Goal: Task Accomplishment & Management: Complete application form

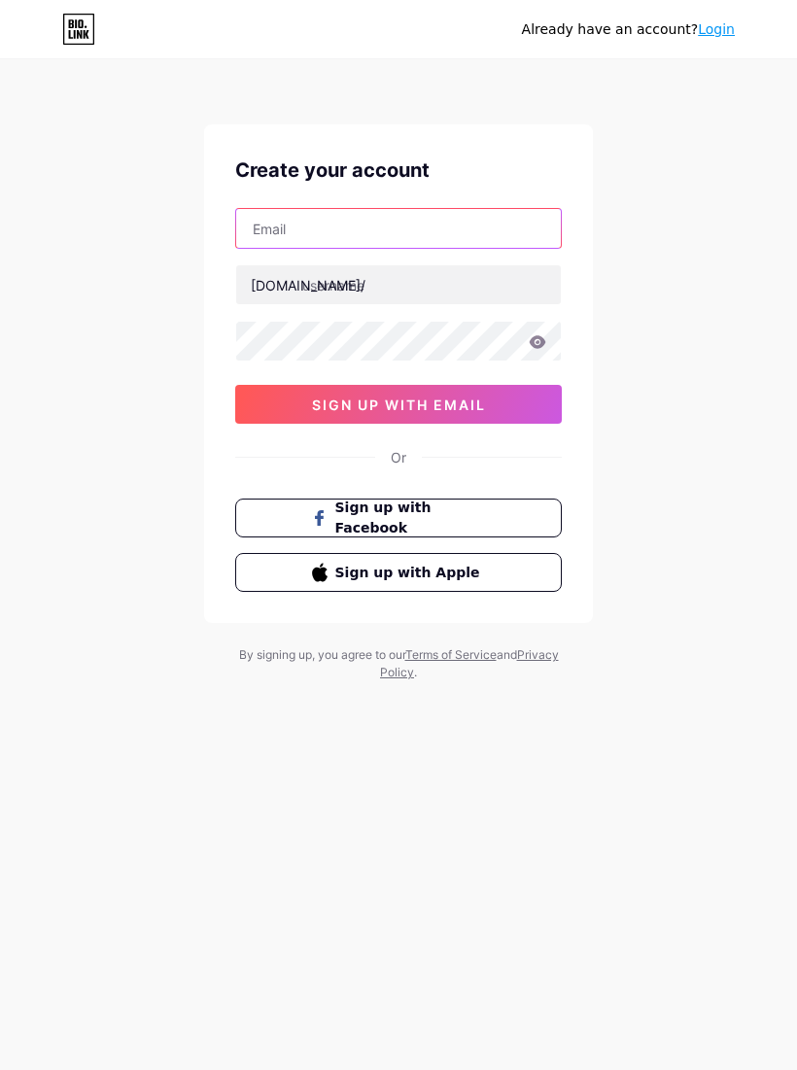
click at [478, 237] on input "text" at bounding box center [398, 228] width 325 height 39
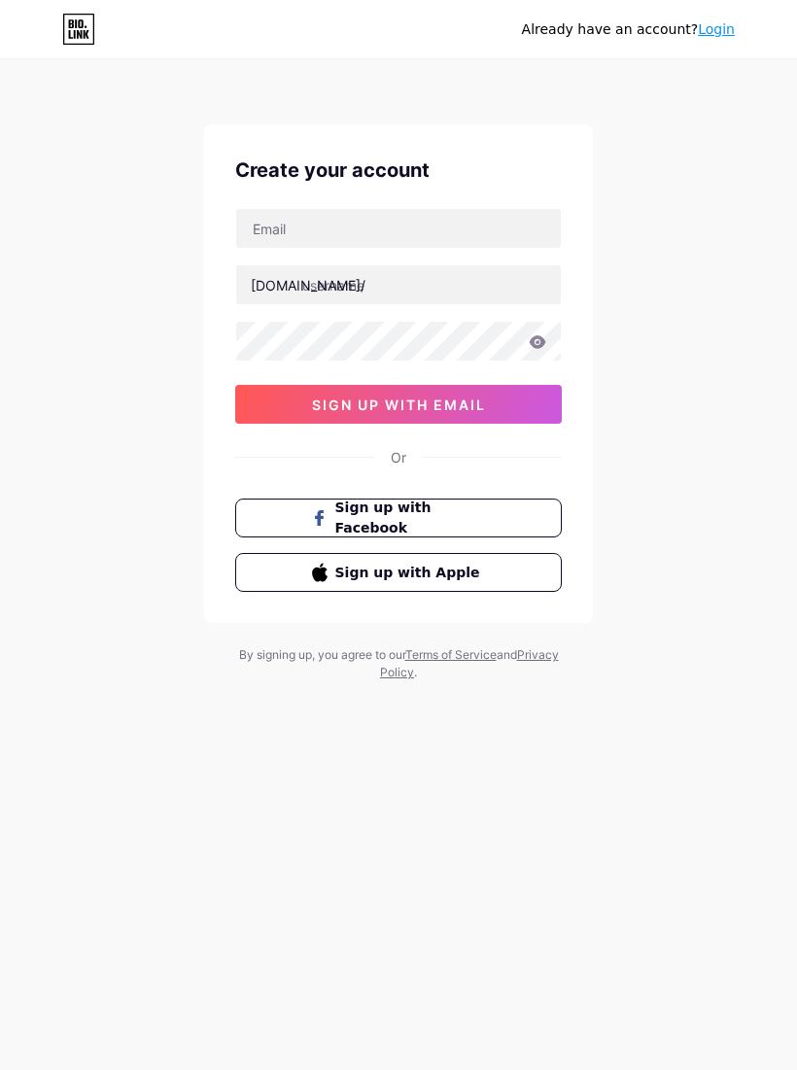
click at [756, 414] on div "Already have an account? Login Create your account [DOMAIN_NAME]/ 0cAFcWeA5ERn1…" at bounding box center [398, 372] width 797 height 744
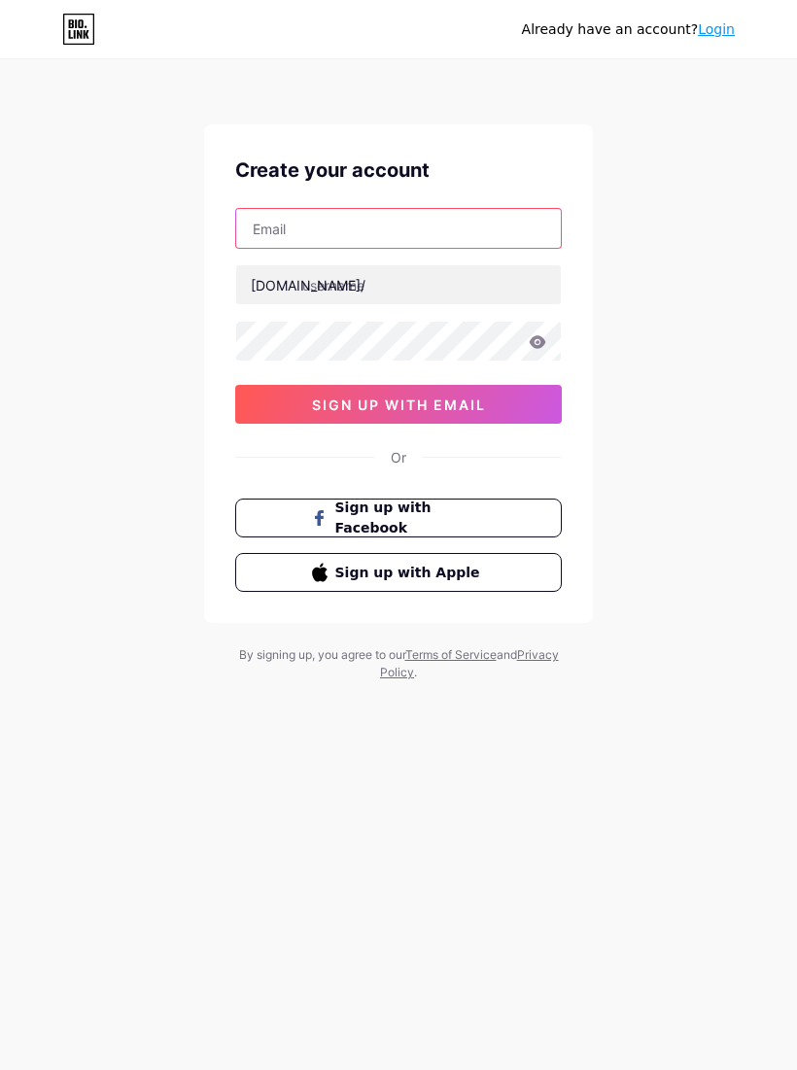
click at [490, 235] on input "text" at bounding box center [398, 228] width 325 height 39
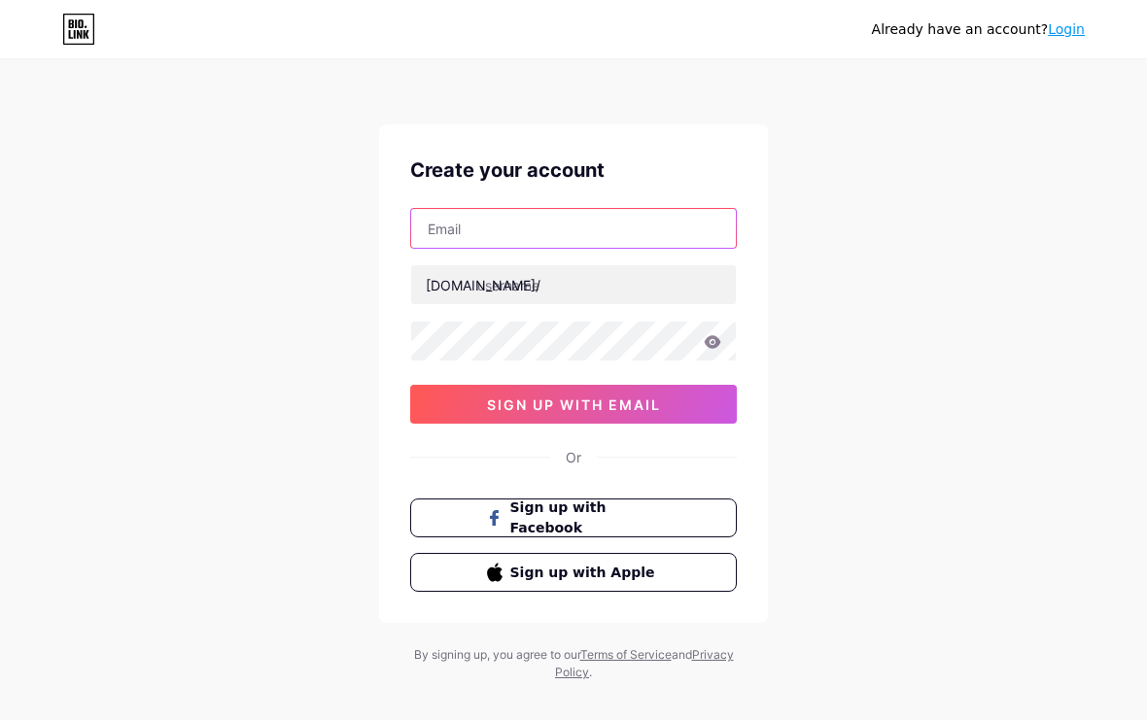
click at [607, 211] on input "text" at bounding box center [573, 228] width 325 height 39
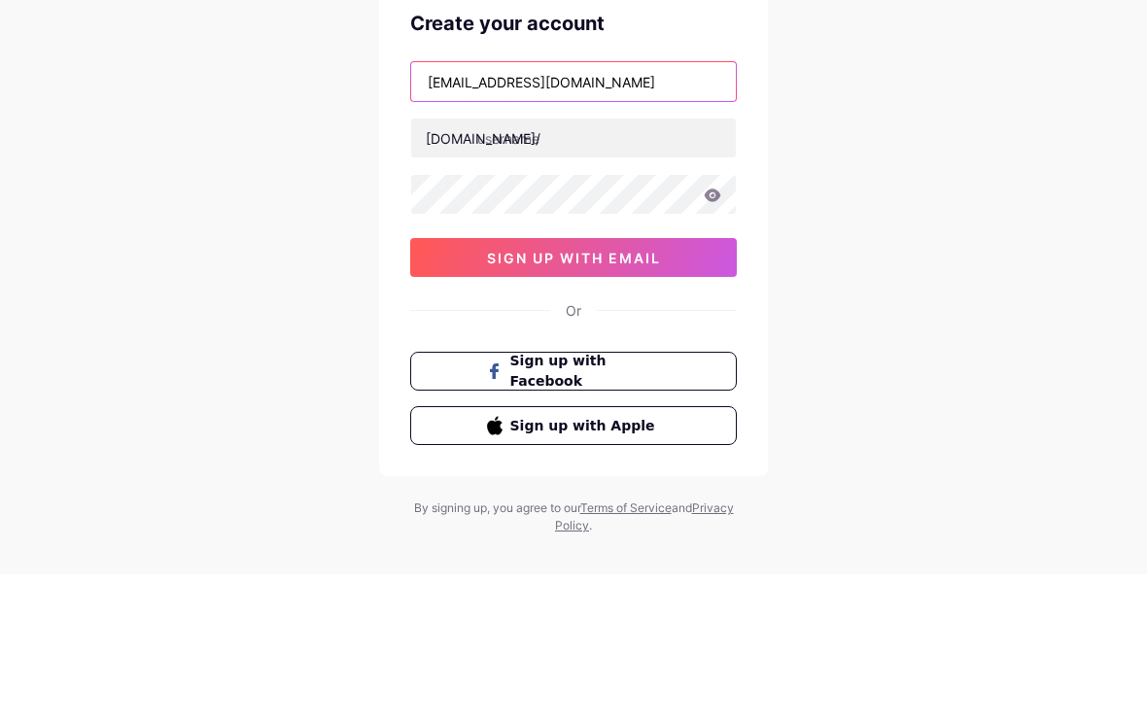
type input "[EMAIL_ADDRESS][DOMAIN_NAME]"
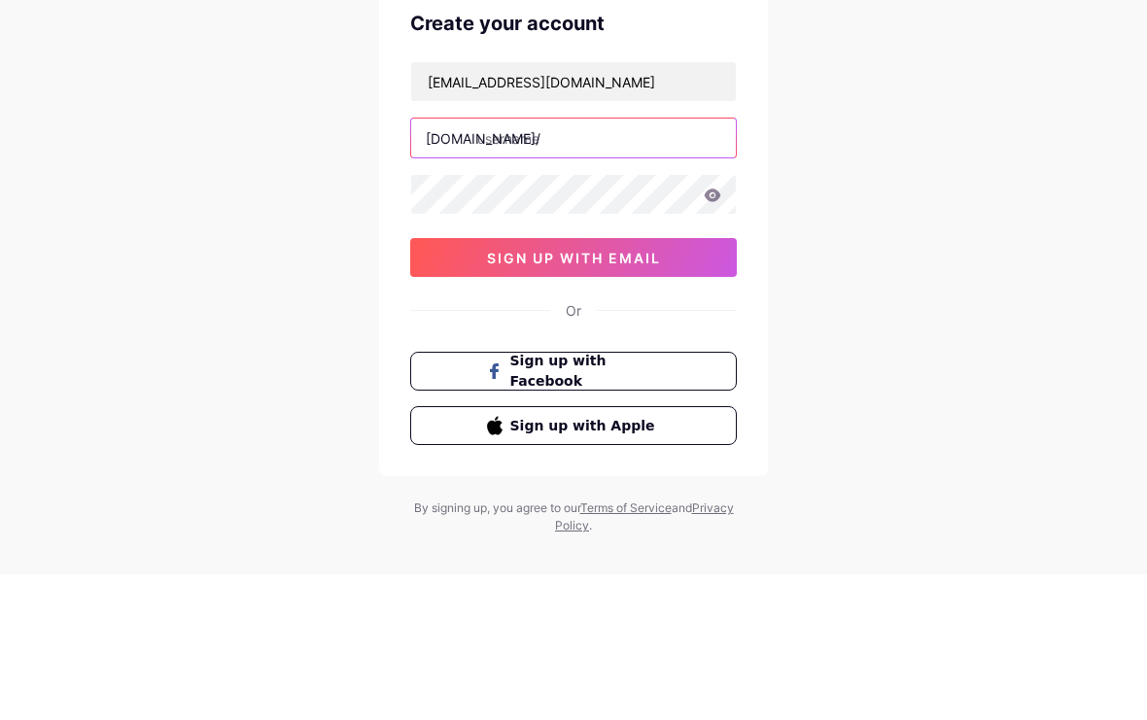
click at [607, 265] on input "text" at bounding box center [573, 284] width 325 height 39
type input "s"
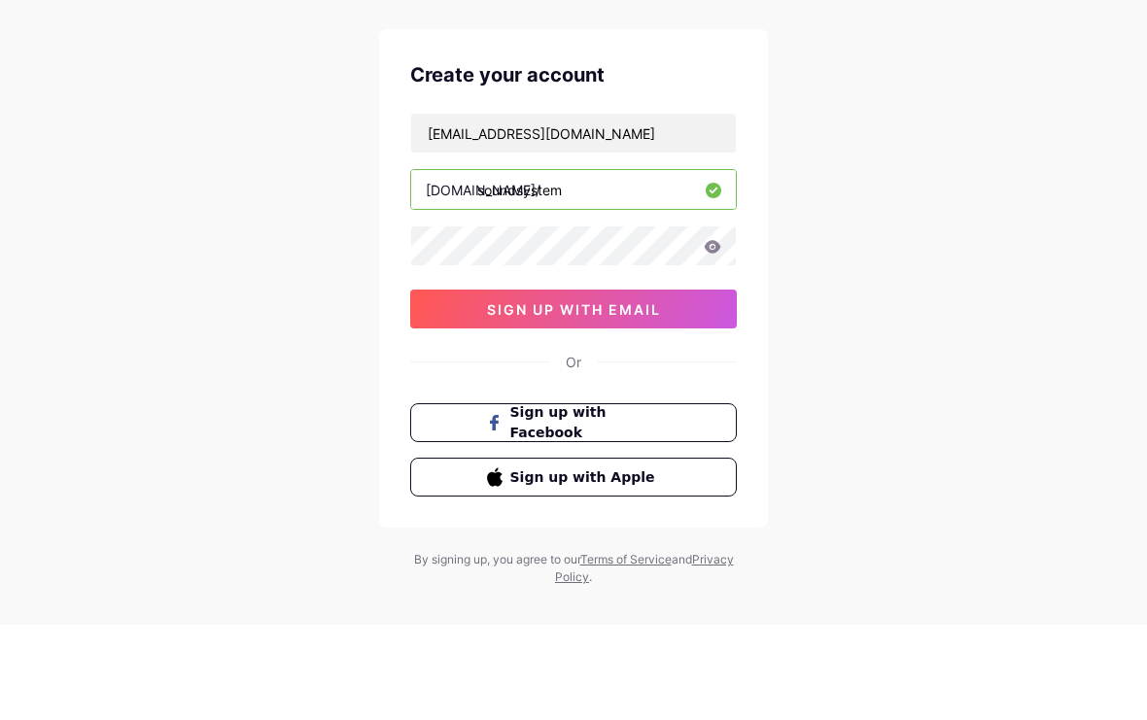
type input "soundsystems"
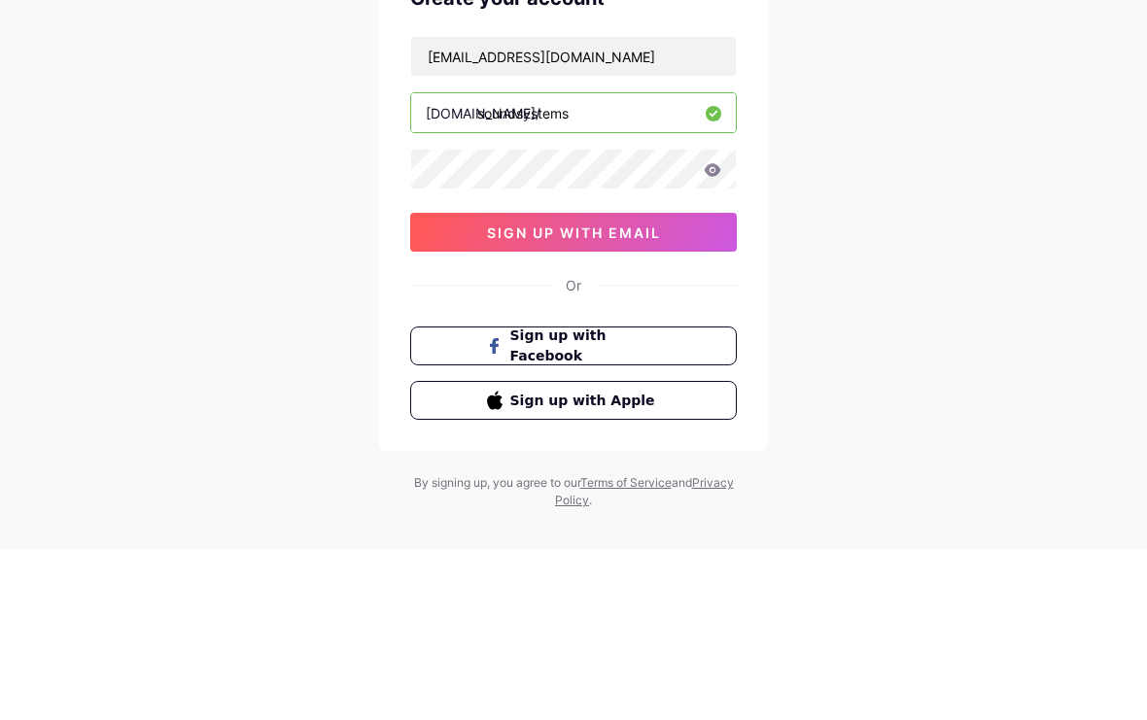
scroll to position [36, 0]
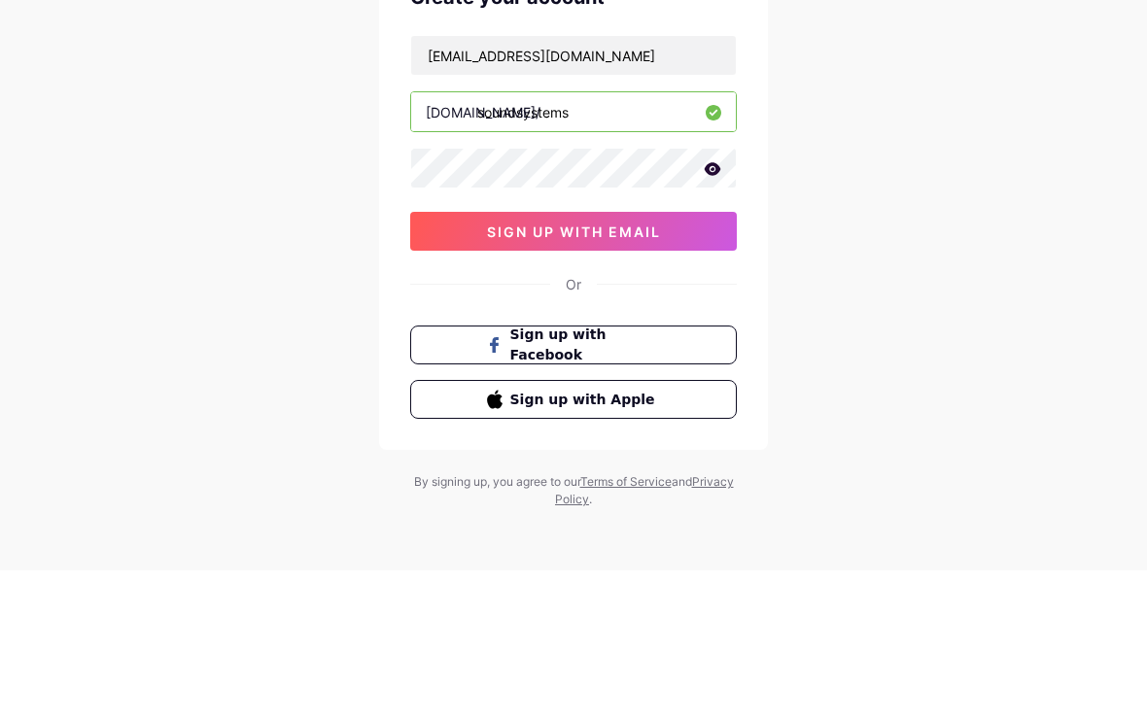
click at [796, 220] on div "Already have an account? Login Create your account andresromeroram@outlook.com …" at bounding box center [573, 349] width 1147 height 744
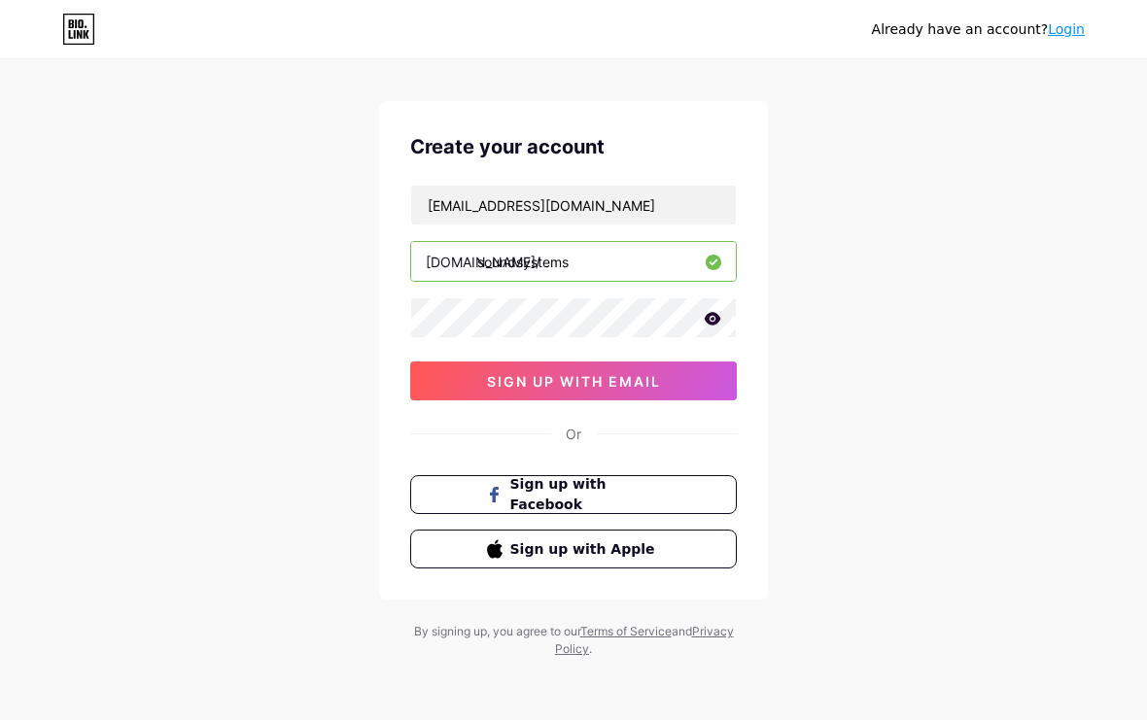
click at [683, 365] on button "sign up with email" at bounding box center [573, 381] width 327 height 39
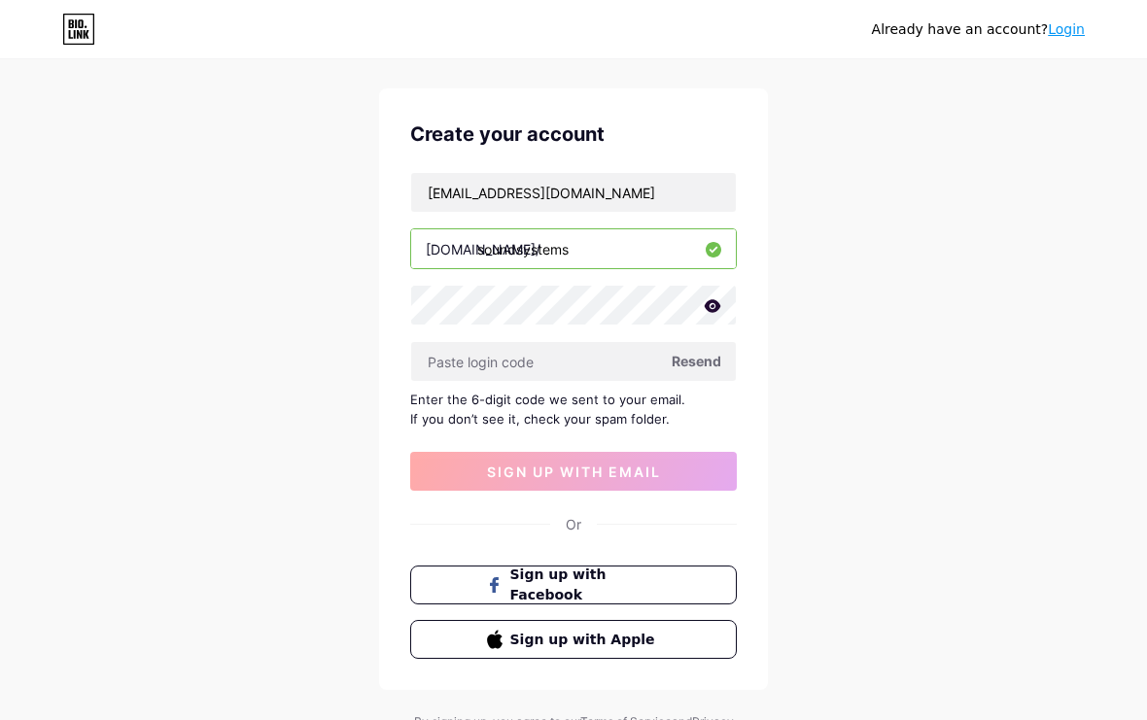
click at [630, 361] on input "text" at bounding box center [573, 361] width 325 height 39
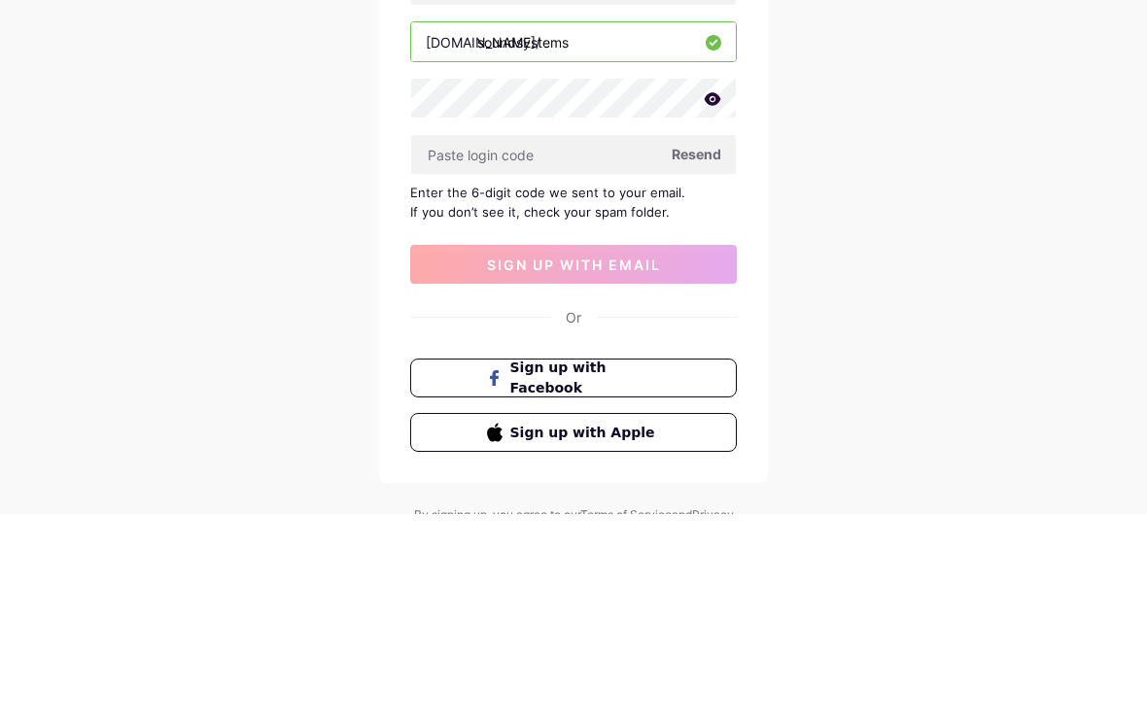
scroll to position [126, 0]
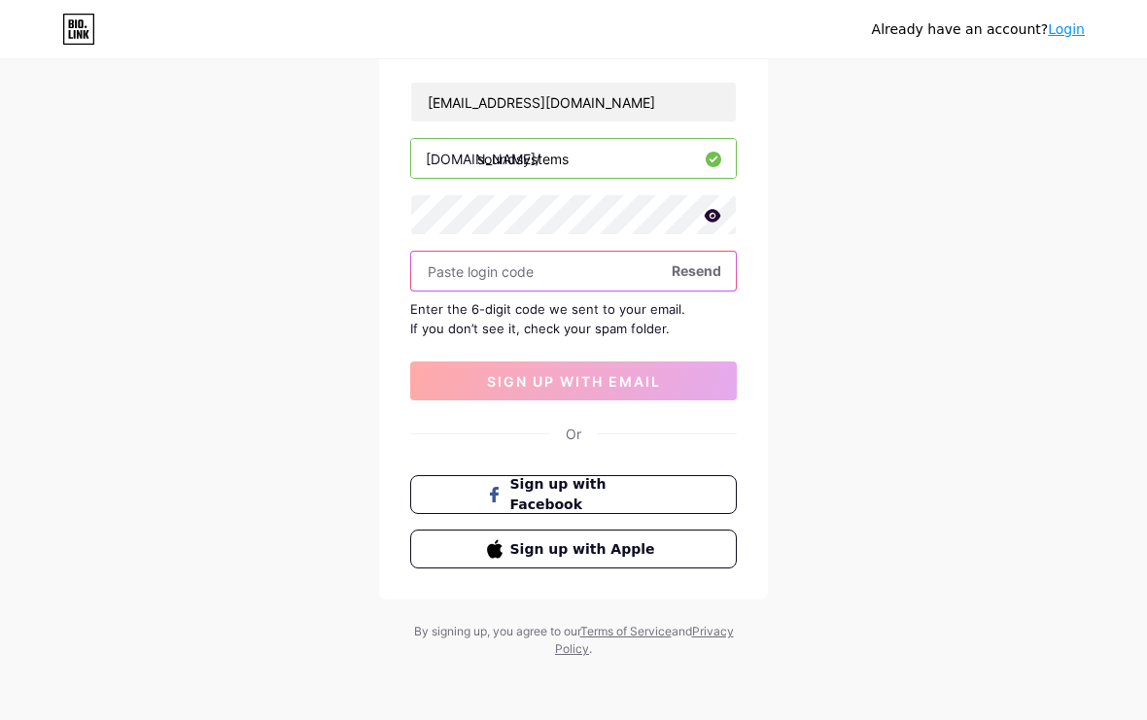
click at [453, 289] on input "text" at bounding box center [573, 271] width 325 height 39
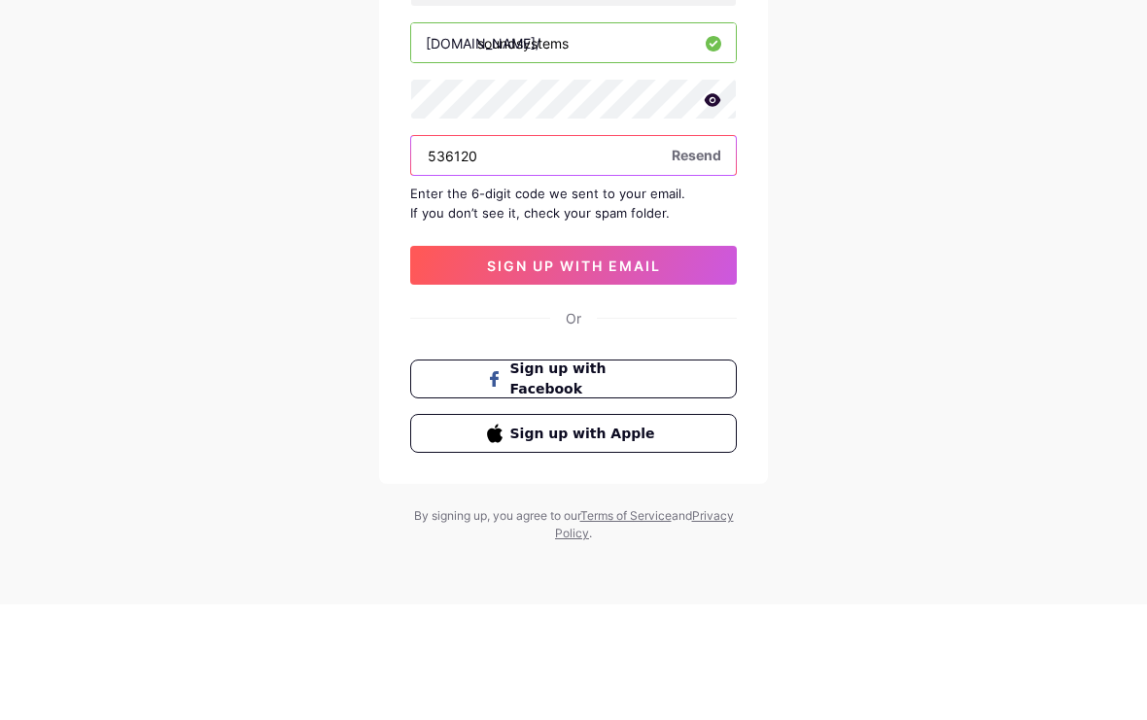
type input "536120"
click at [693, 362] on button "sign up with email" at bounding box center [573, 381] width 327 height 39
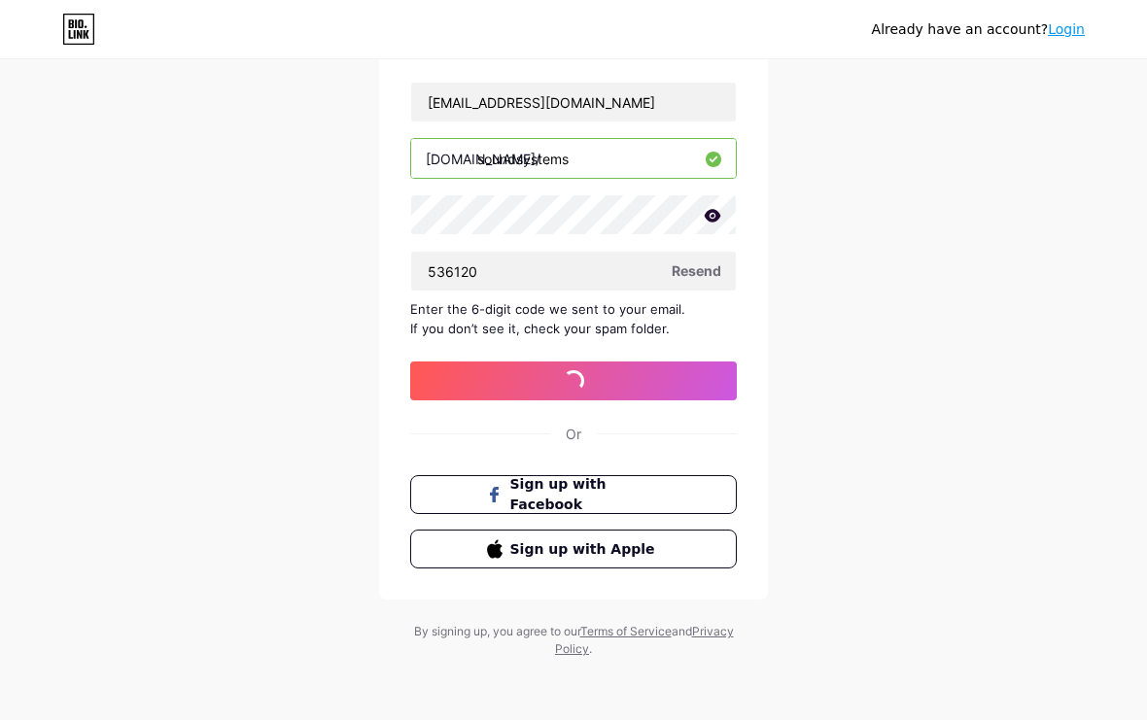
scroll to position [36, 0]
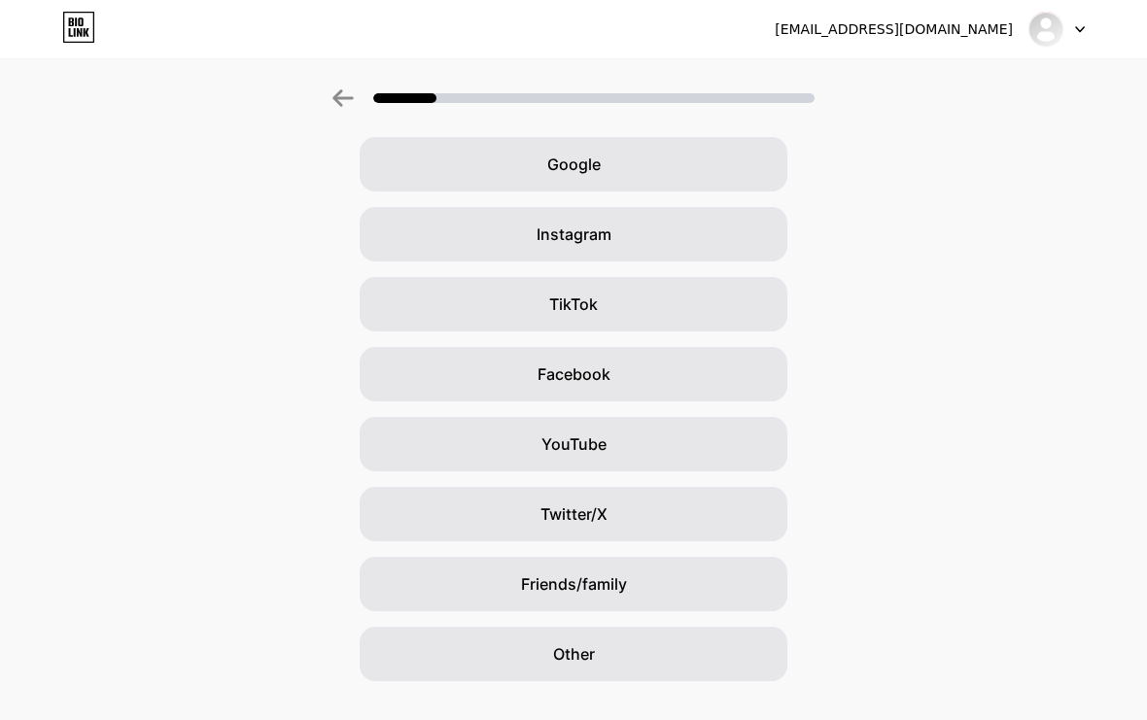
scroll to position [82, 0]
click at [690, 144] on div "Google" at bounding box center [574, 161] width 428 height 54
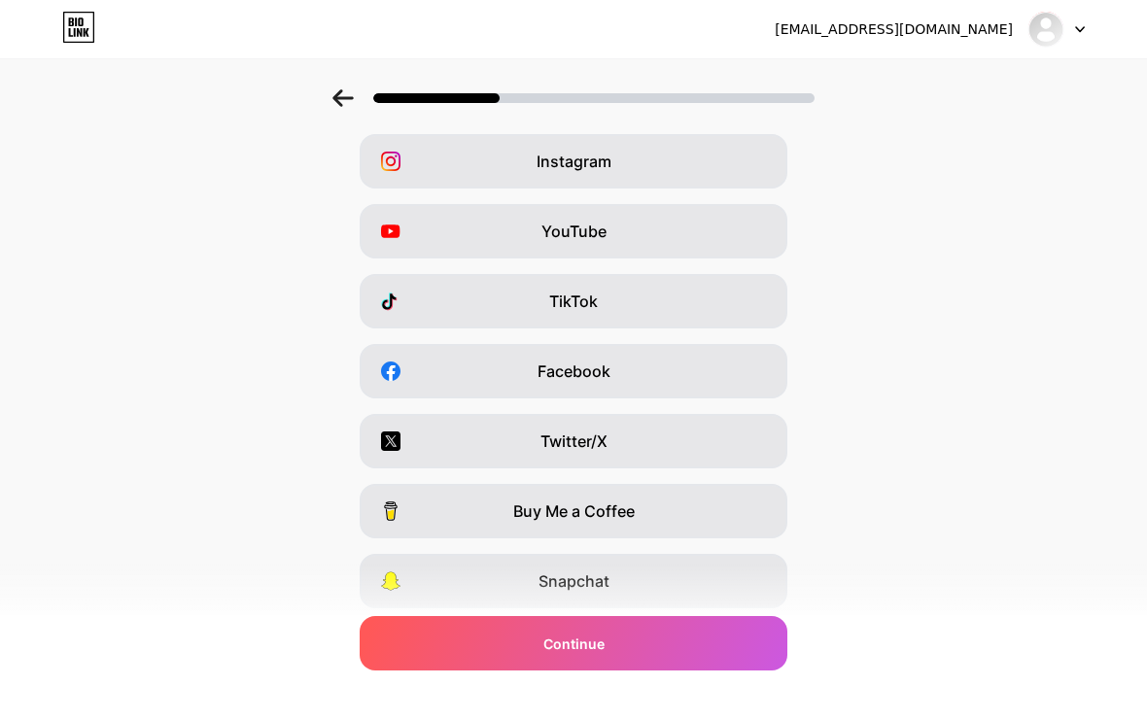
scroll to position [0, 0]
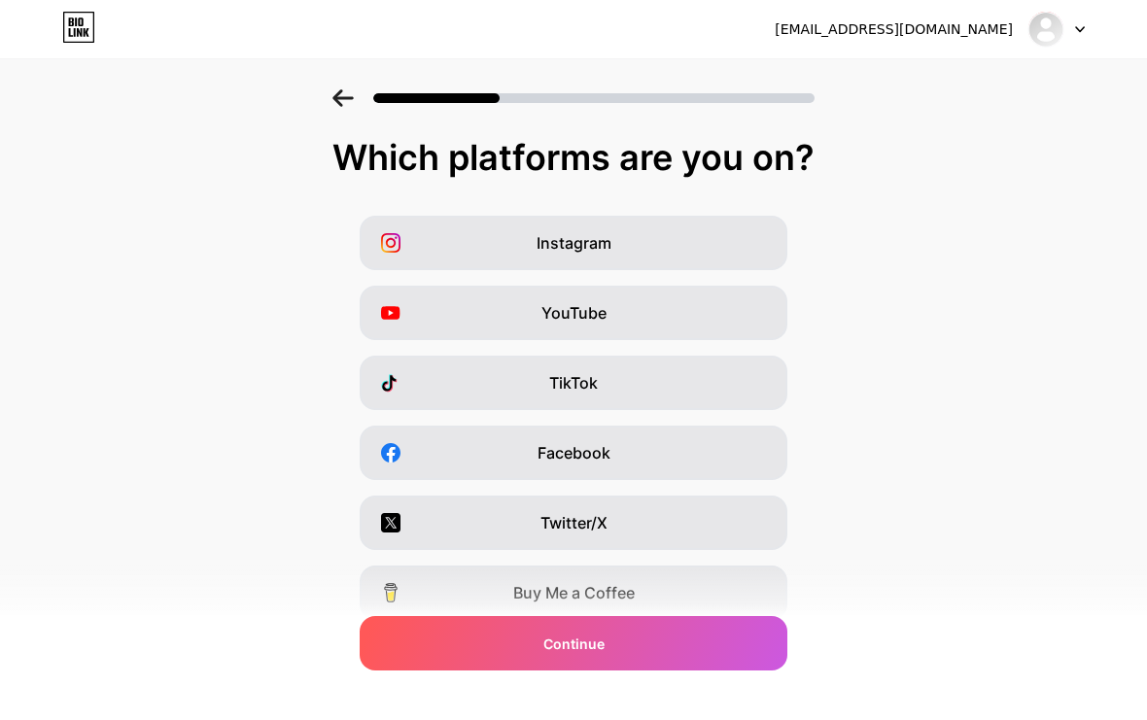
click at [344, 82] on div at bounding box center [573, 92] width 1147 height 68
click at [343, 97] on icon at bounding box center [342, 97] width 20 height 17
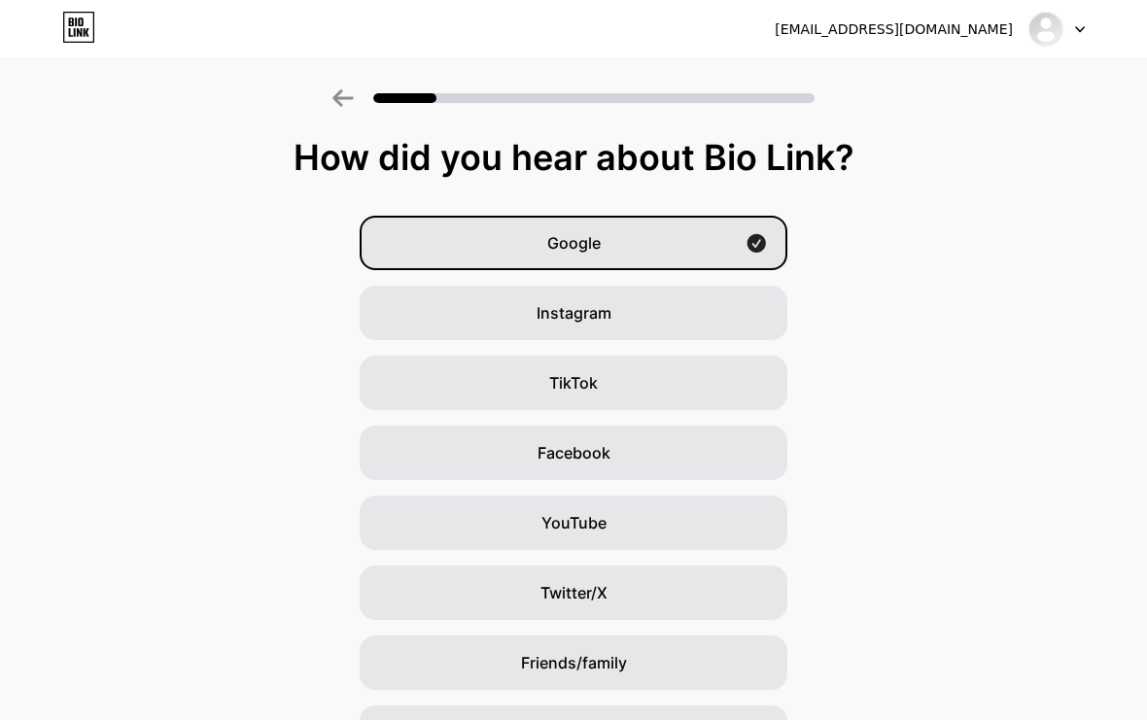
click at [796, 26] on img at bounding box center [1045, 29] width 37 height 37
click at [796, 382] on div "Google Instagram TikTok Facebook YouTube Twitter/X Friends/family Other" at bounding box center [573, 488] width 1147 height 544
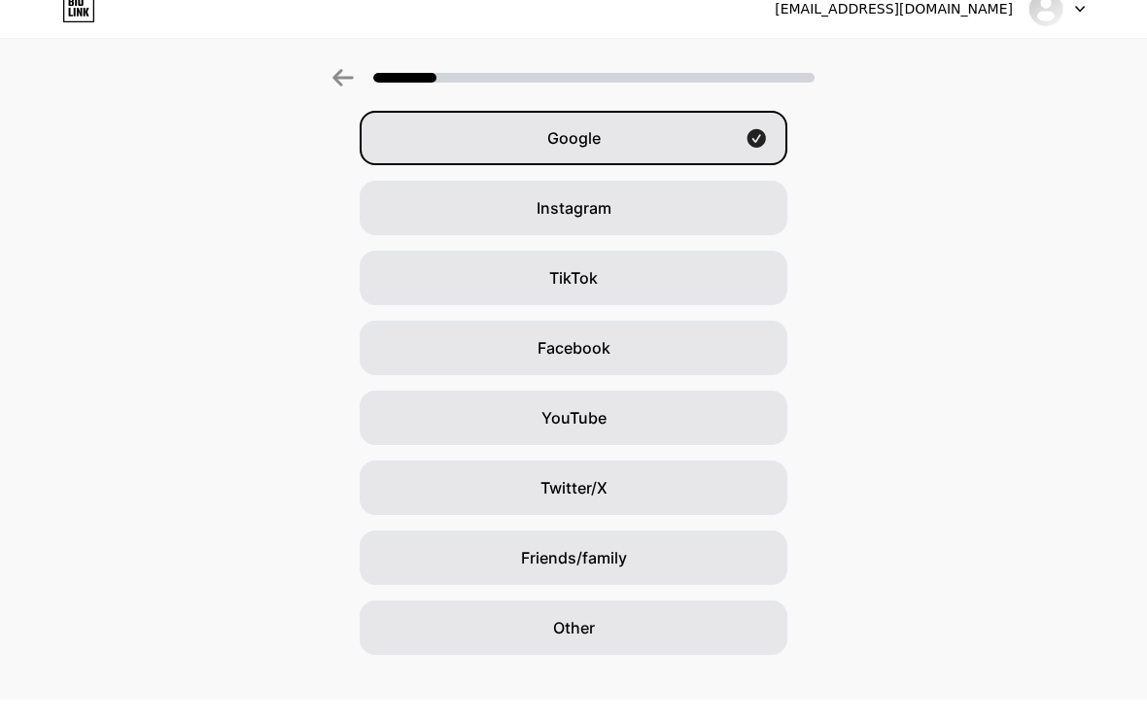
scroll to position [82, 0]
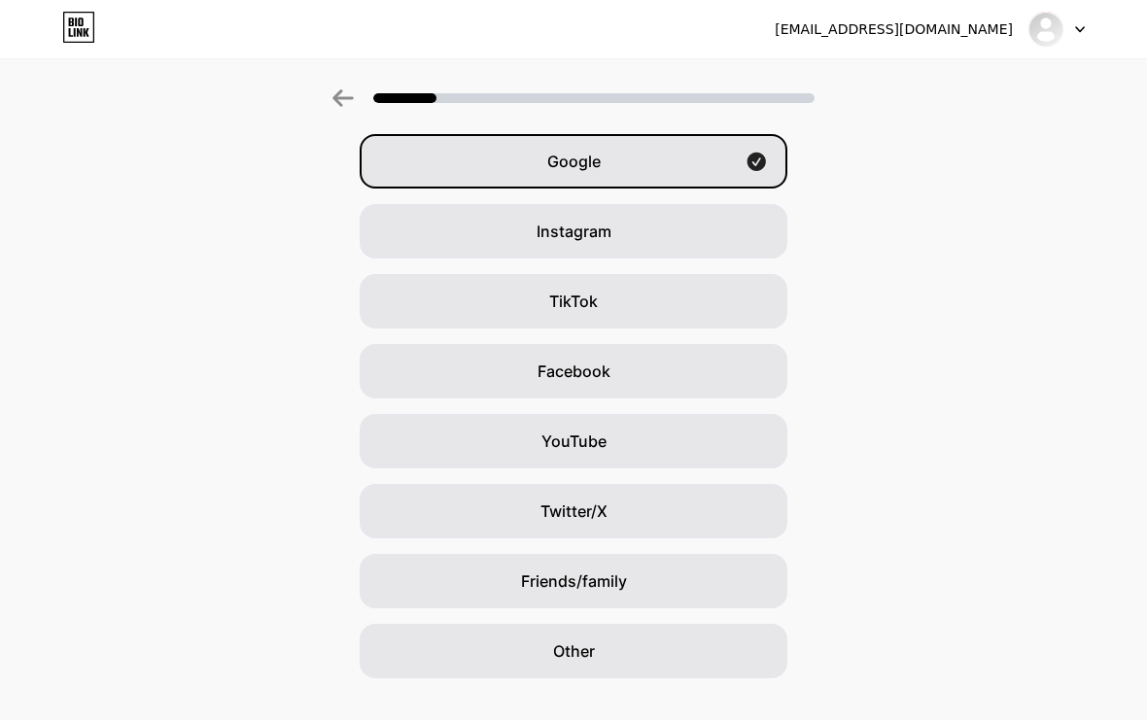
click at [716, 181] on div "Google" at bounding box center [574, 161] width 428 height 54
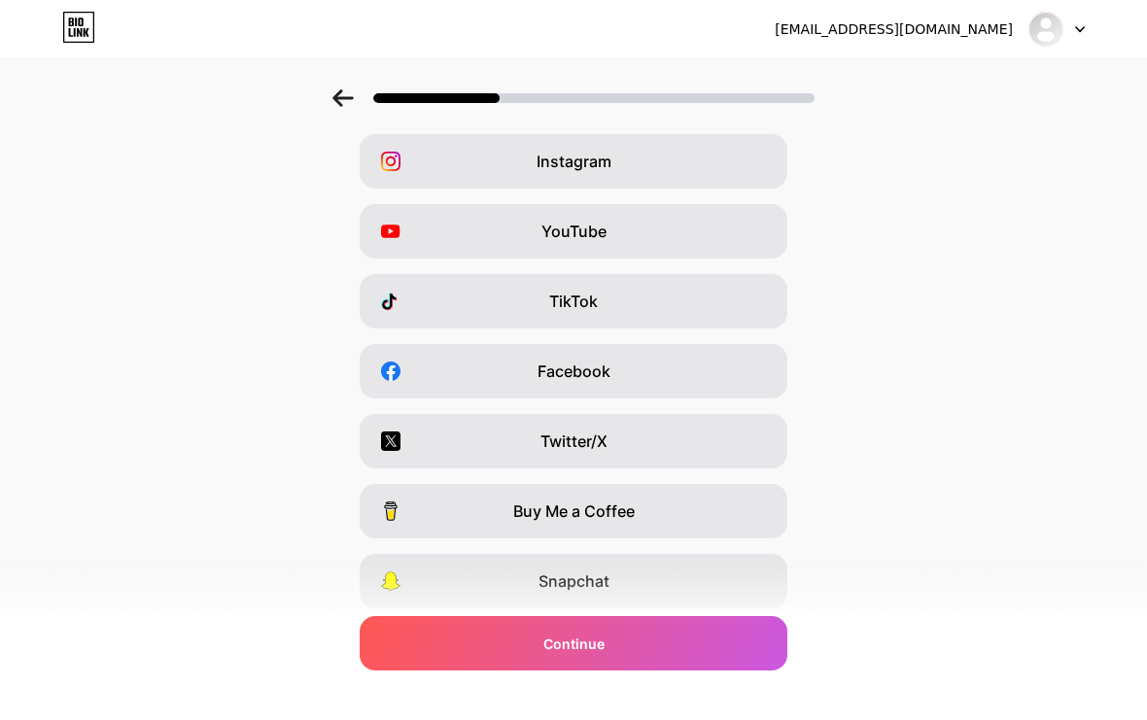
scroll to position [0, 0]
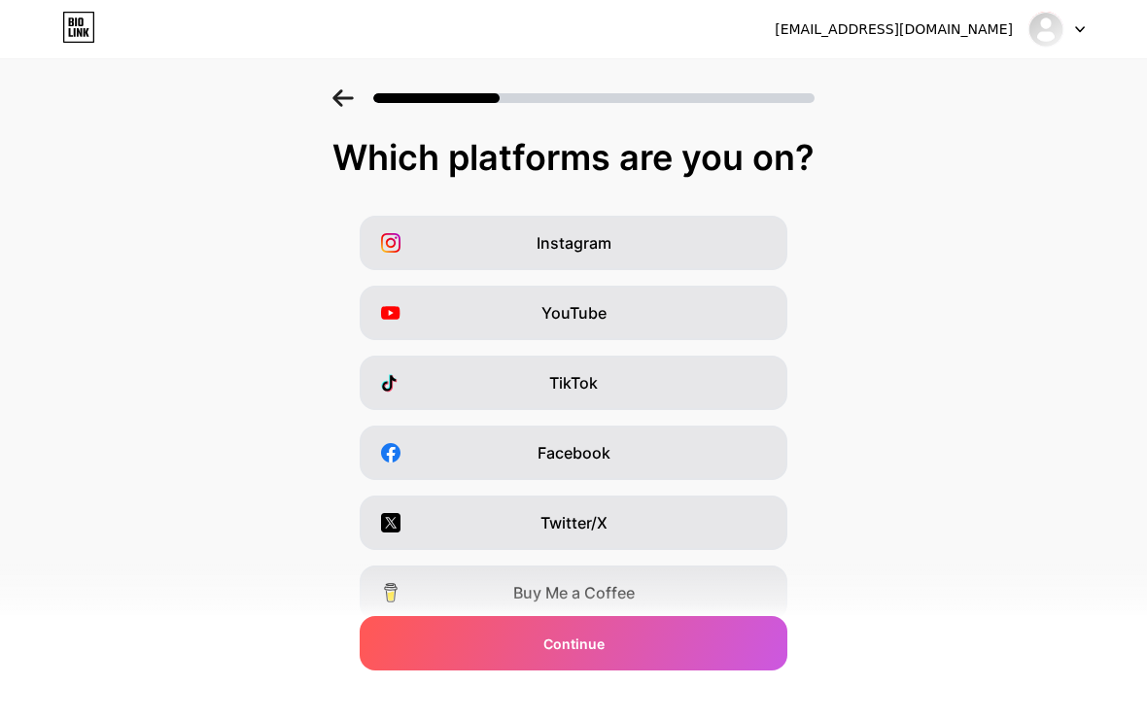
click at [693, 250] on div "Instagram" at bounding box center [574, 243] width 428 height 54
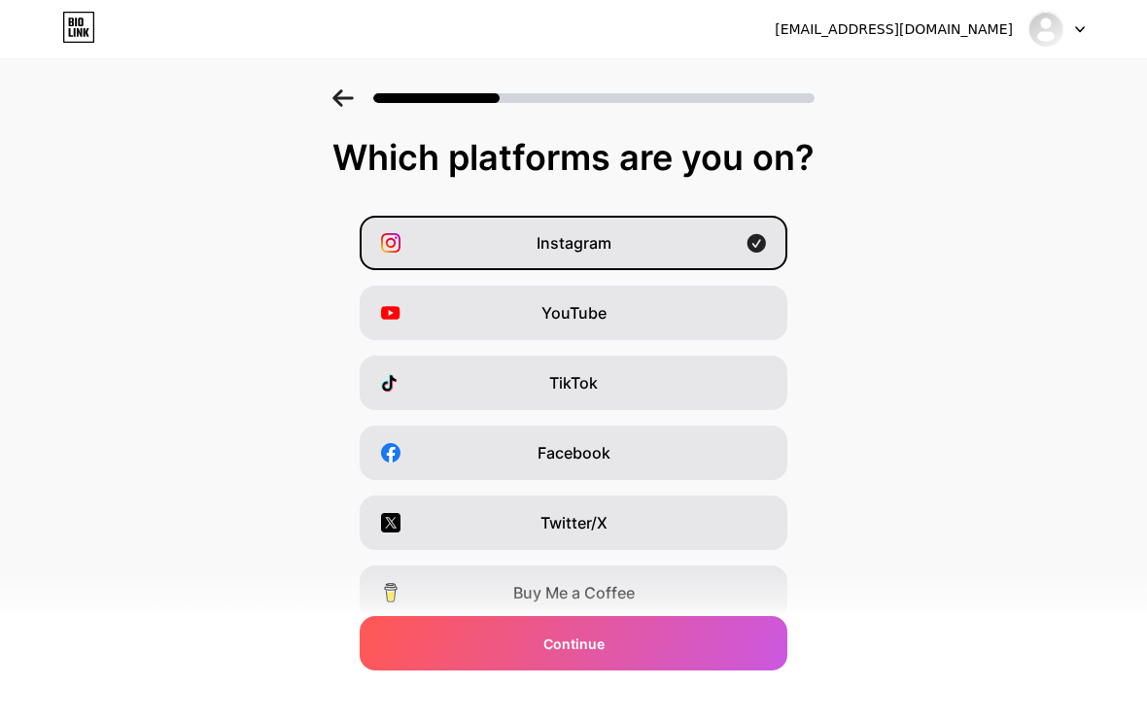
click at [692, 455] on div "Facebook" at bounding box center [574, 453] width 428 height 54
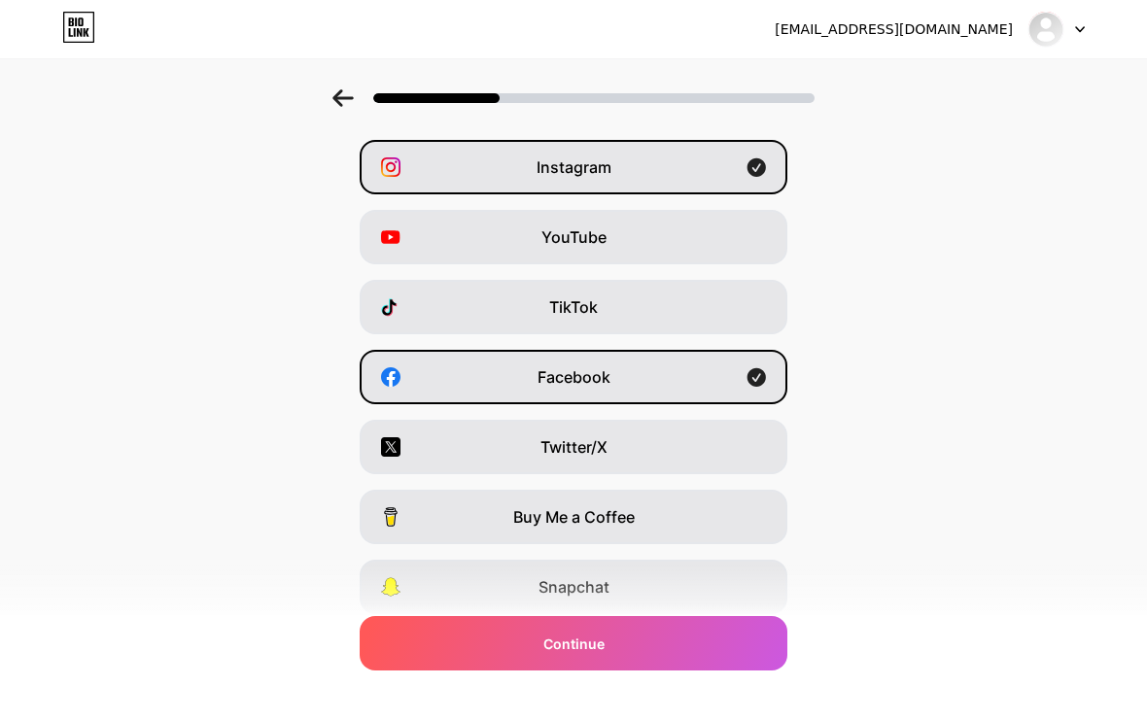
scroll to position [179, 0]
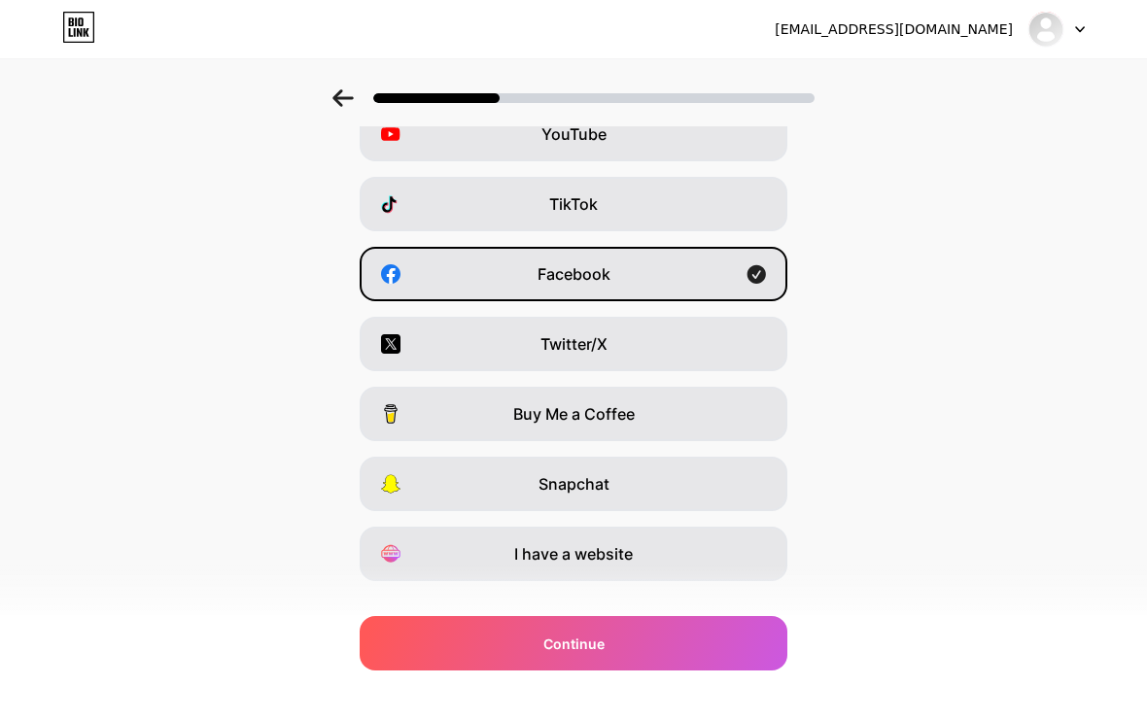
click at [728, 563] on div "I have a website" at bounding box center [574, 554] width 428 height 54
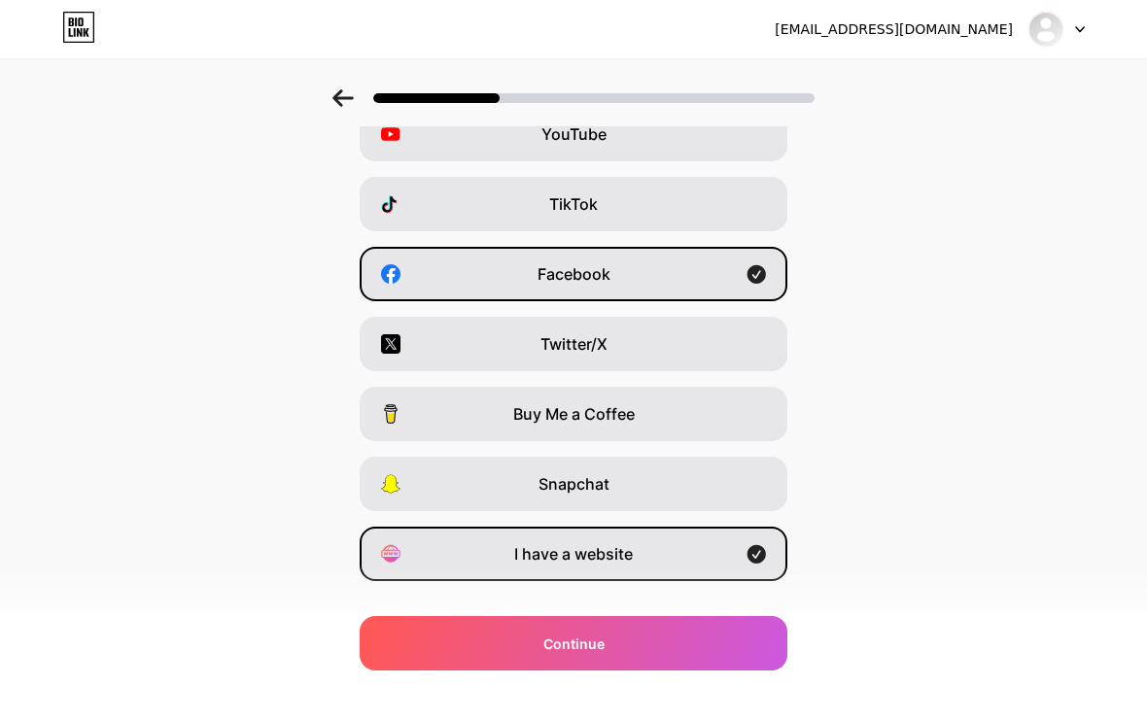
click at [745, 560] on div "I have a website" at bounding box center [574, 554] width 428 height 54
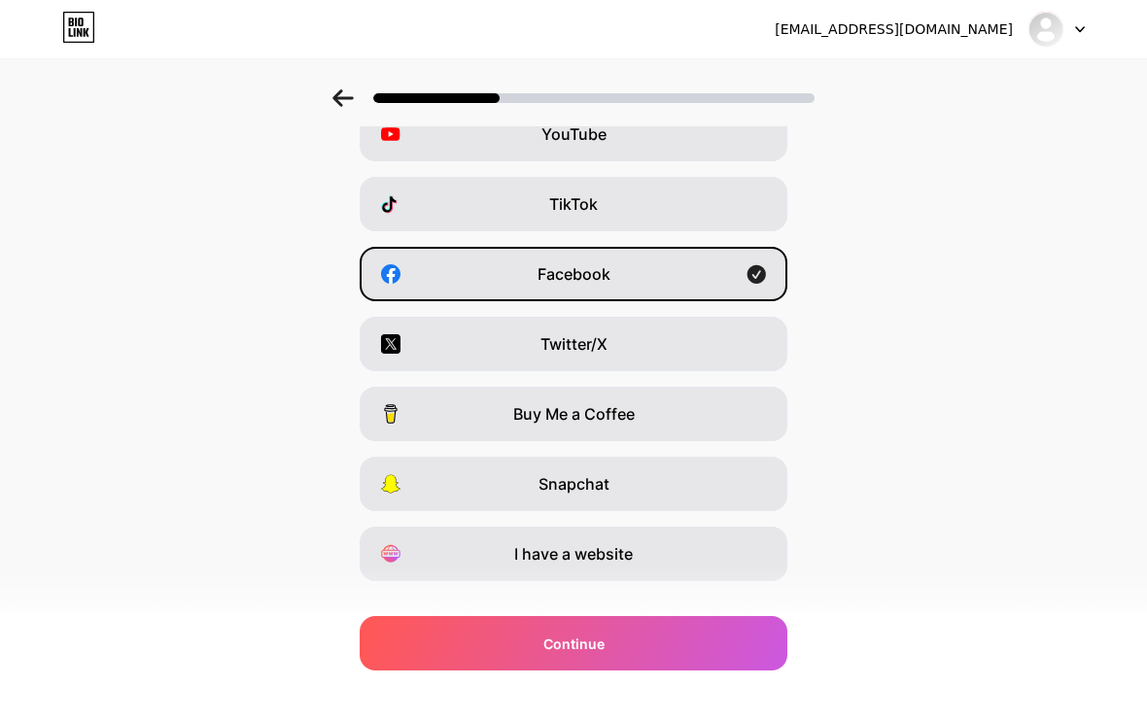
click at [748, 659] on div "Continue" at bounding box center [574, 643] width 428 height 54
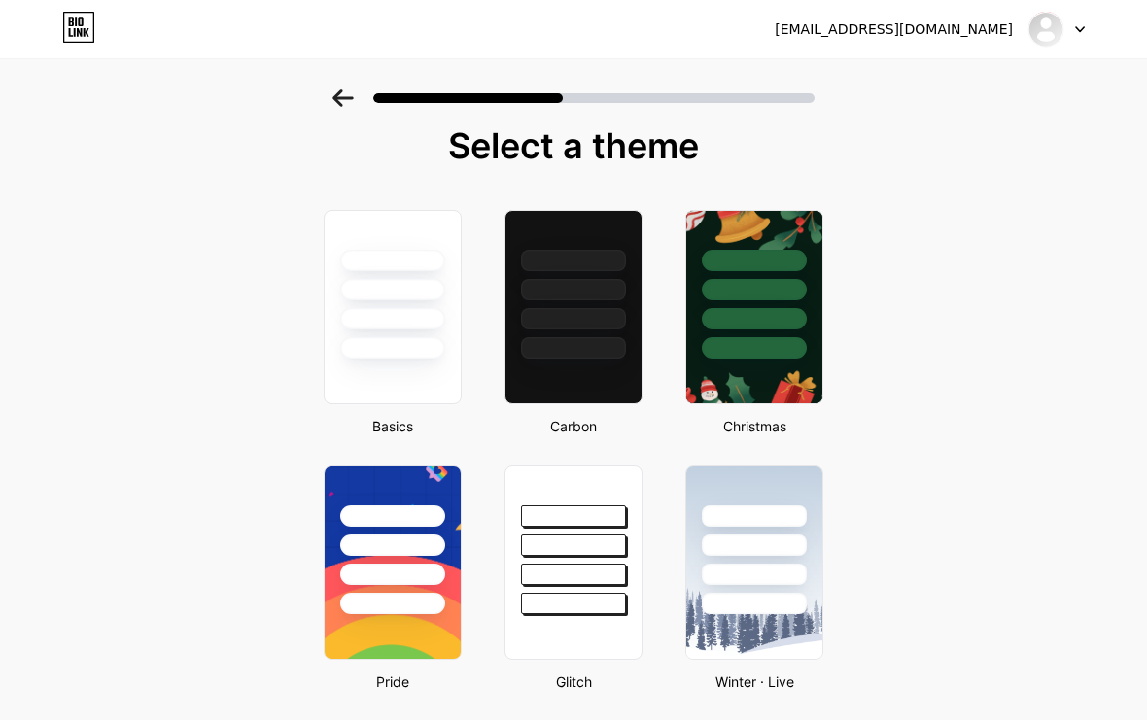
scroll to position [8, 0]
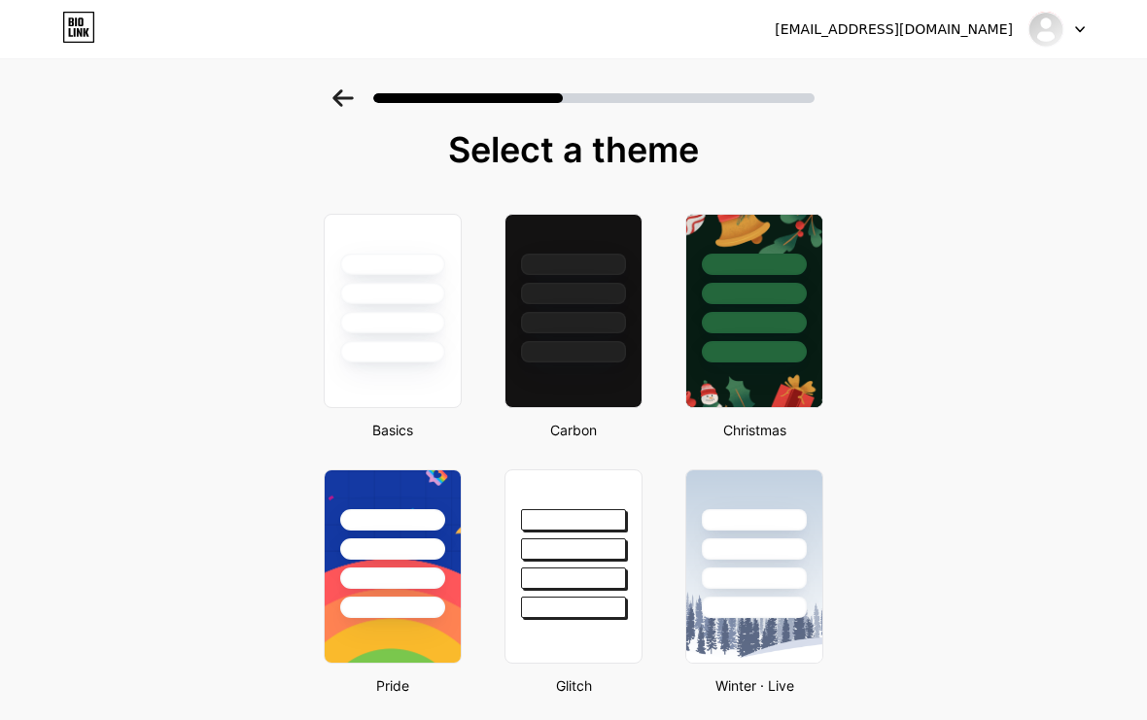
click at [608, 341] on div at bounding box center [573, 289] width 136 height 148
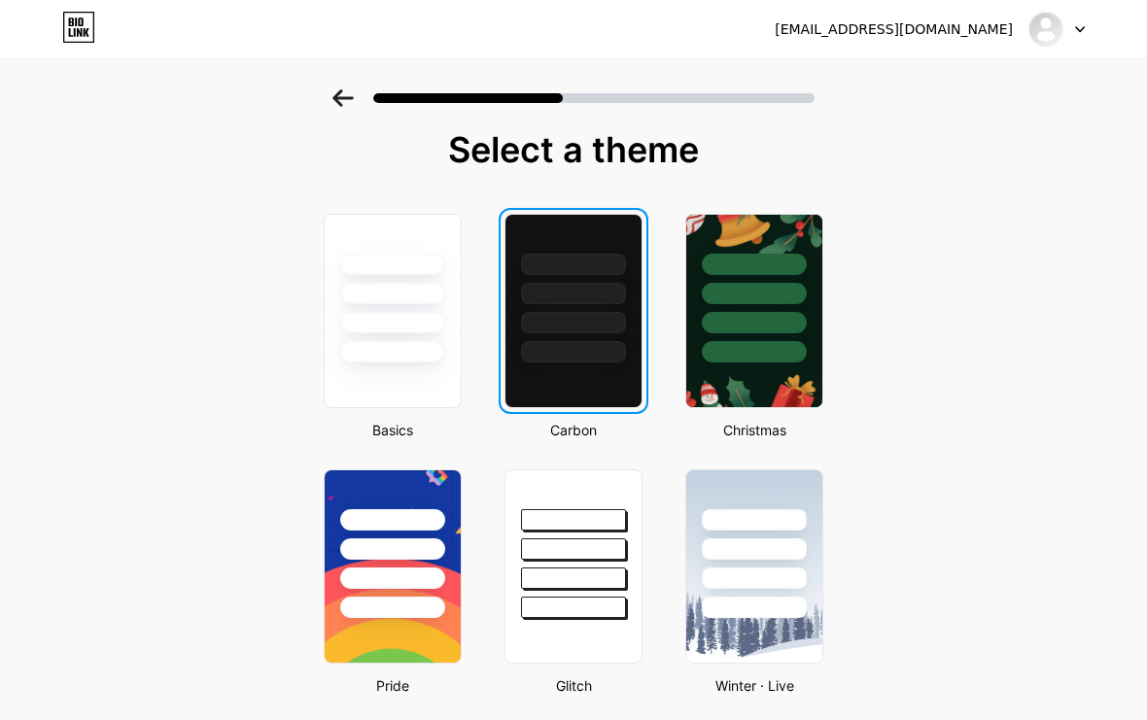
scroll to position [0, 0]
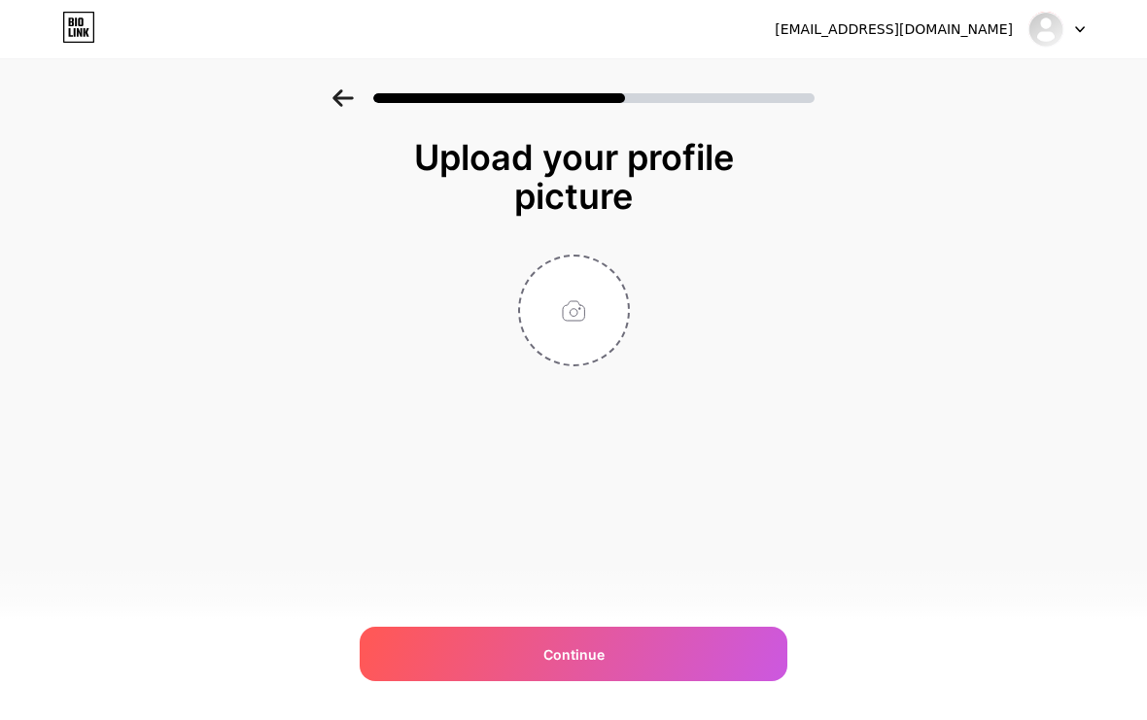
click at [596, 303] on input "file" at bounding box center [574, 311] width 108 height 108
click at [577, 318] on input "file" at bounding box center [574, 311] width 108 height 108
type input "C:\fakepath\image.jpg"
click at [615, 263] on circle at bounding box center [618, 269] width 21 height 21
click at [734, 681] on div "Continue" at bounding box center [574, 654] width 428 height 54
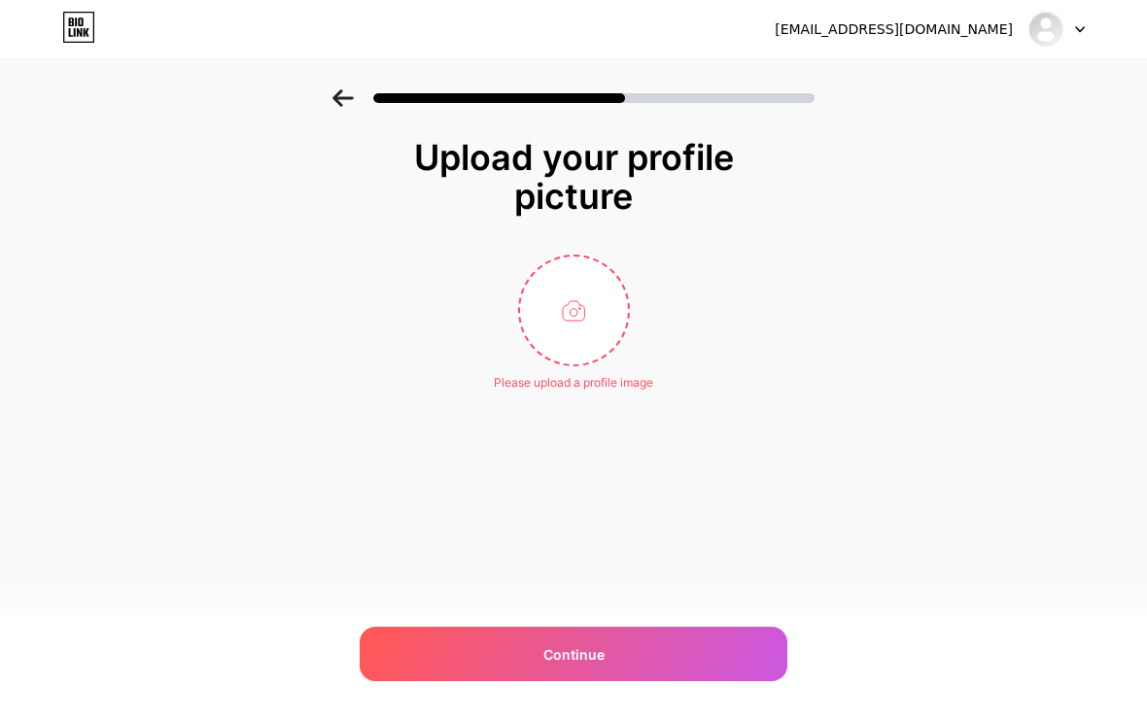
click at [729, 681] on div "Continue" at bounding box center [574, 654] width 428 height 54
click at [738, 681] on div "Continue" at bounding box center [574, 654] width 428 height 54
click at [745, 681] on div "Continue" at bounding box center [574, 654] width 428 height 54
click at [738, 681] on div "Continue" at bounding box center [574, 654] width 428 height 54
click at [737, 681] on div "Continue" at bounding box center [574, 654] width 428 height 54
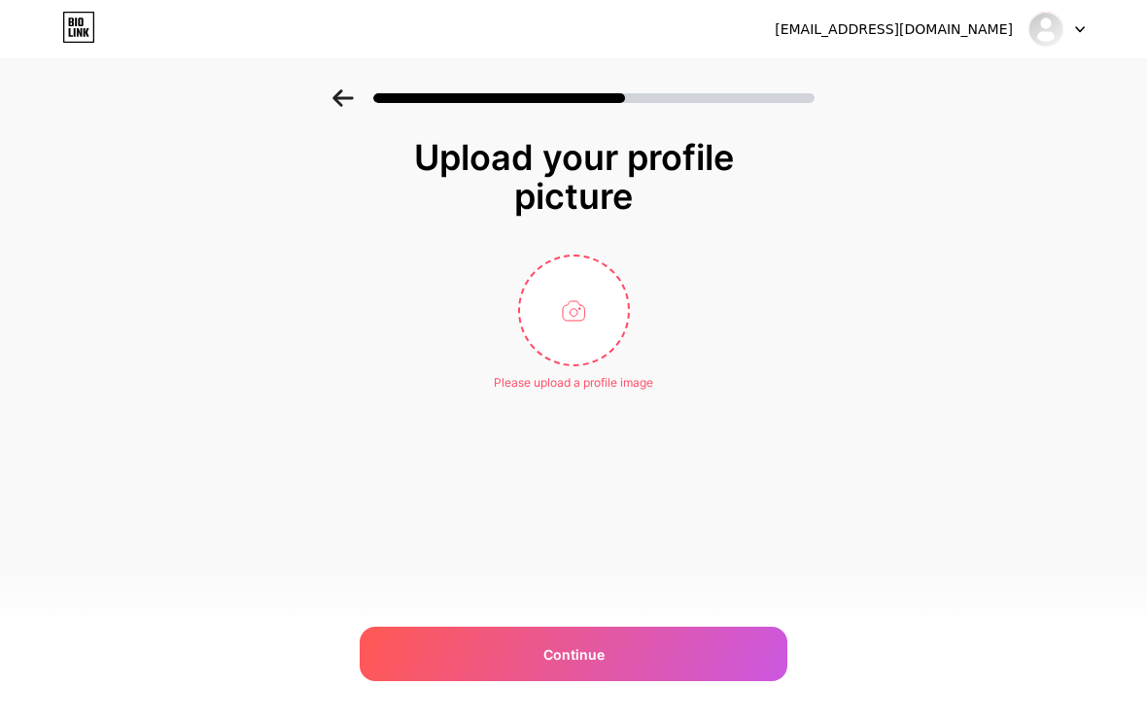
click at [731, 681] on div "Continue" at bounding box center [574, 654] width 428 height 54
click at [605, 296] on input "file" at bounding box center [574, 311] width 108 height 108
type input "C:\fakepath\IMG_0347.jpeg"
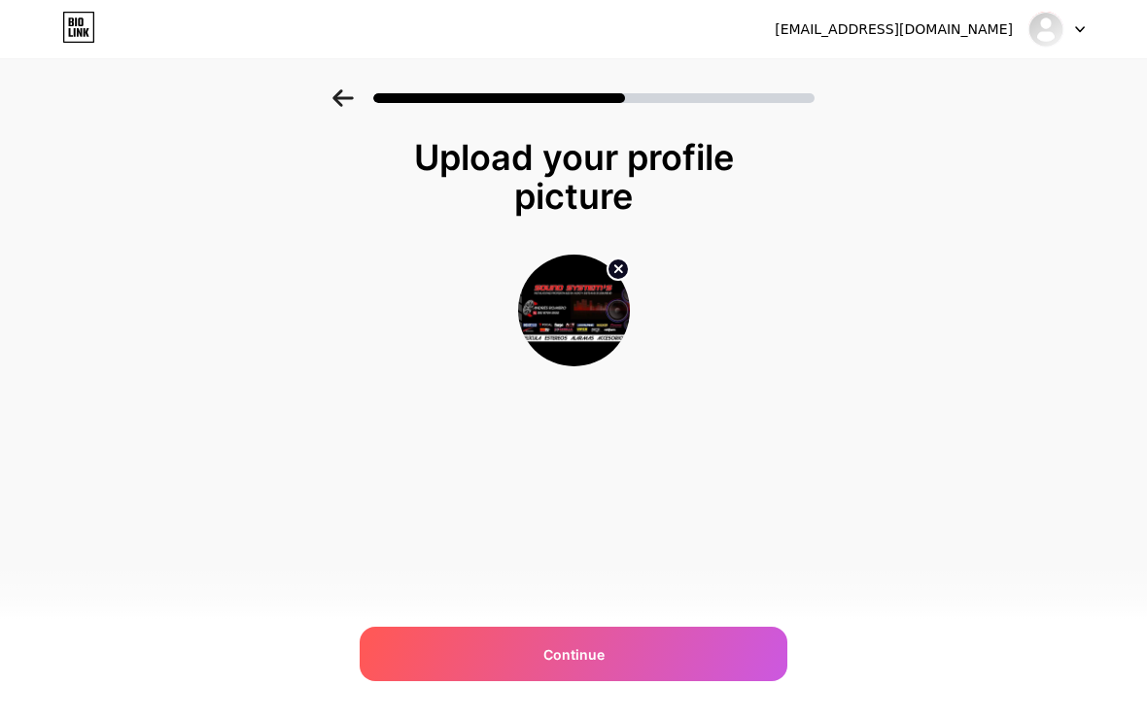
click at [720, 666] on div "Continue" at bounding box center [574, 654] width 428 height 54
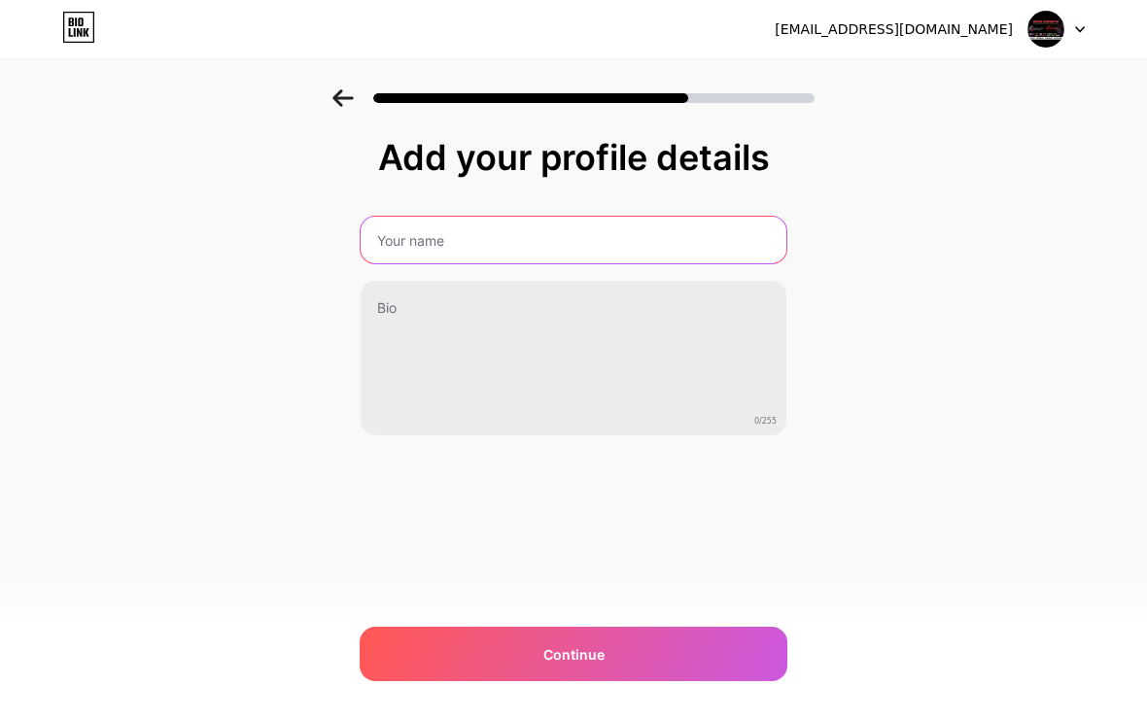
click at [719, 241] on input "text" at bounding box center [574, 240] width 426 height 47
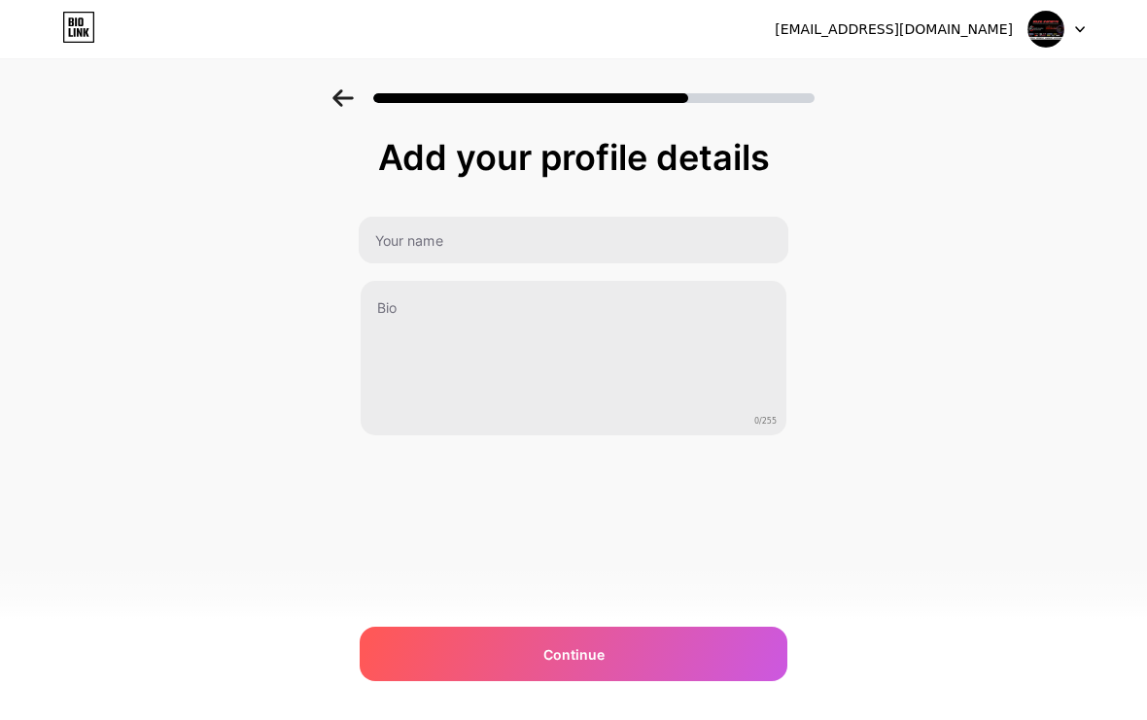
click at [796, 234] on div "Add your profile details 0/255 Continue Error" at bounding box center [573, 311] width 1147 height 444
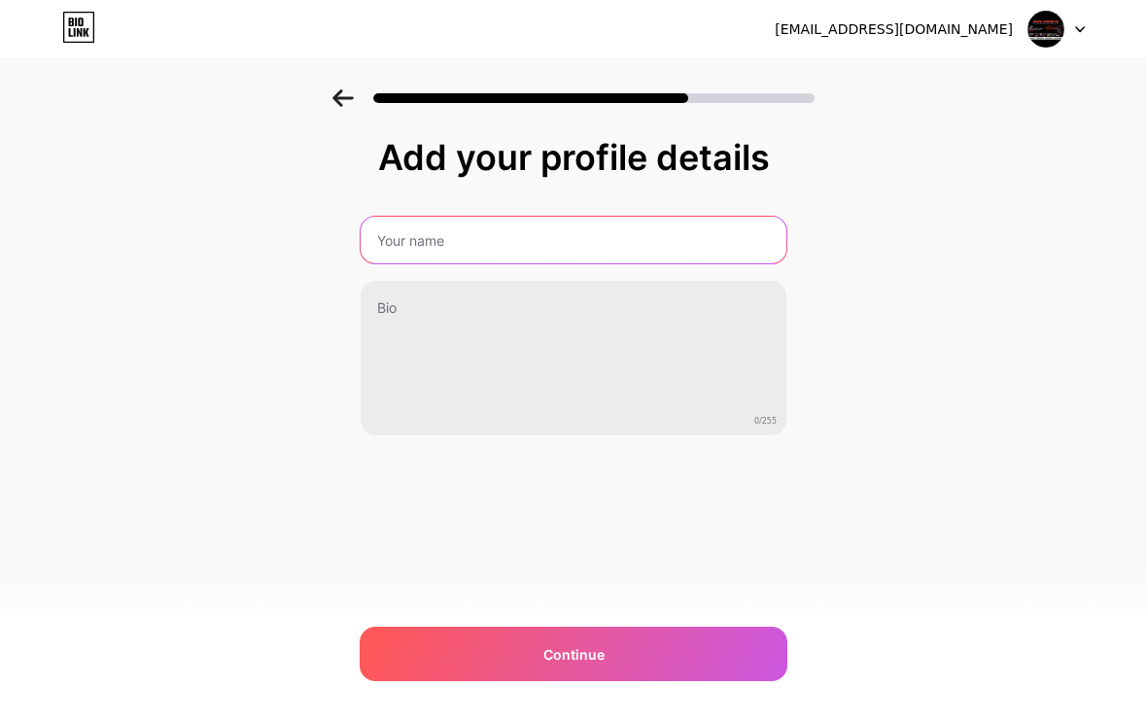
click at [625, 254] on input "text" at bounding box center [574, 240] width 426 height 47
type input "a"
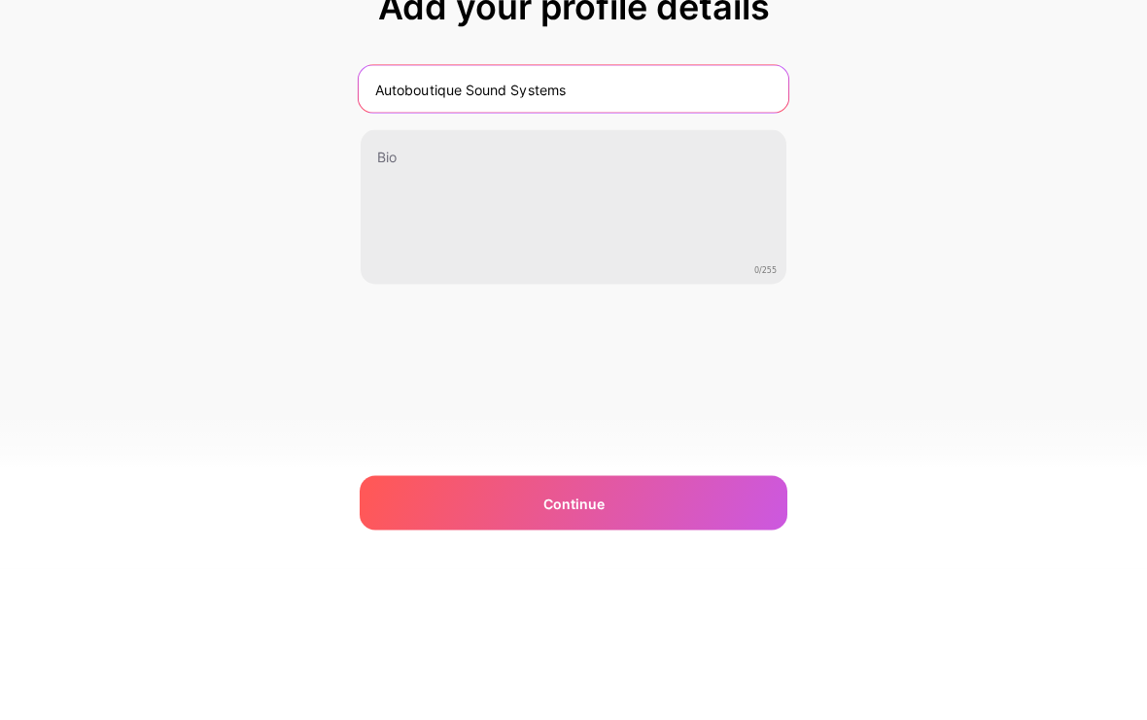
type input "Autoboutique Sound Systems"
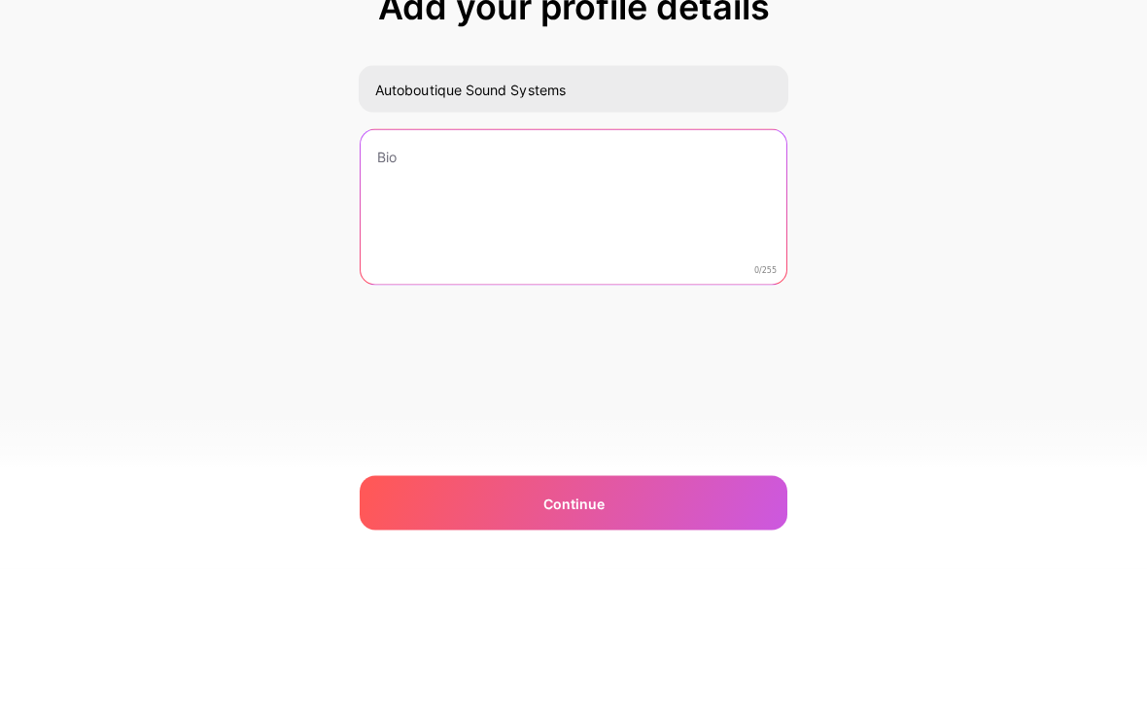
click at [658, 281] on textarea at bounding box center [574, 359] width 426 height 156
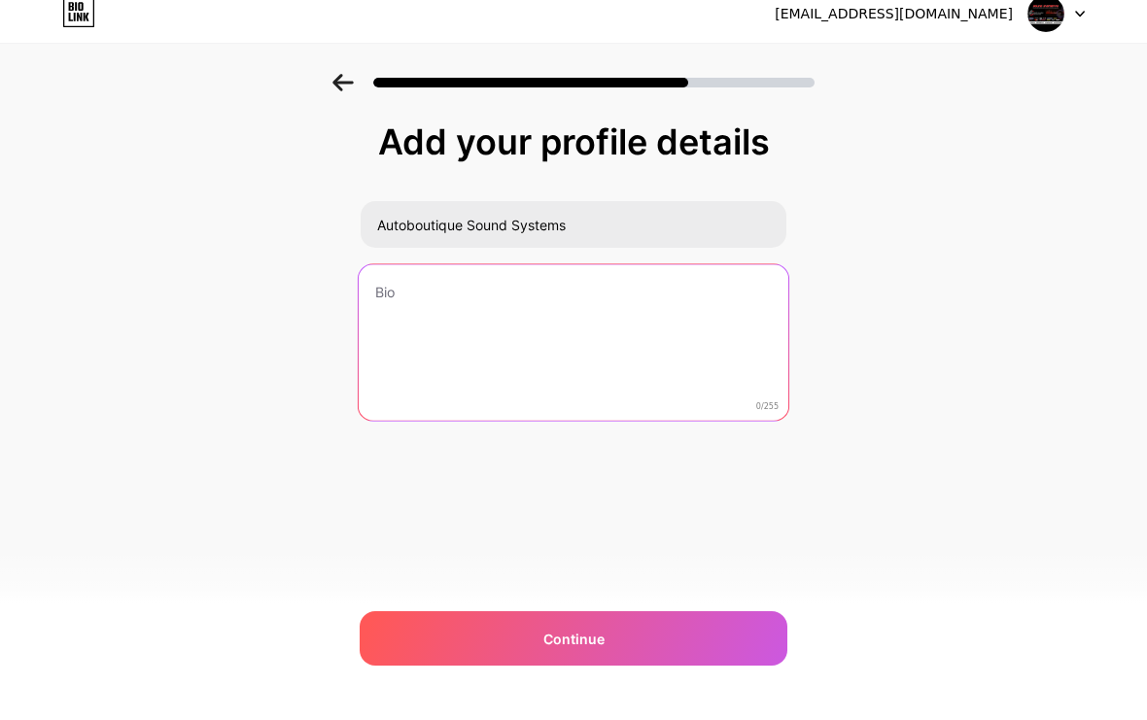
scroll to position [1, 0]
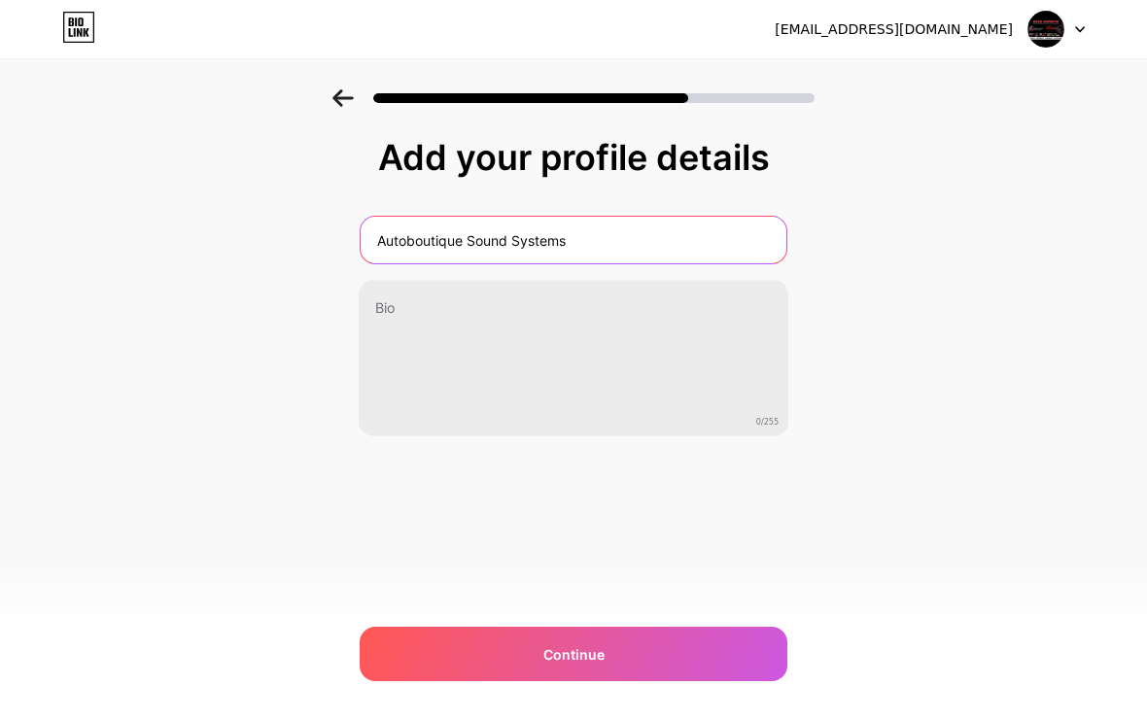
click at [419, 235] on input "Autoboutique Sound Systems" at bounding box center [574, 240] width 426 height 47
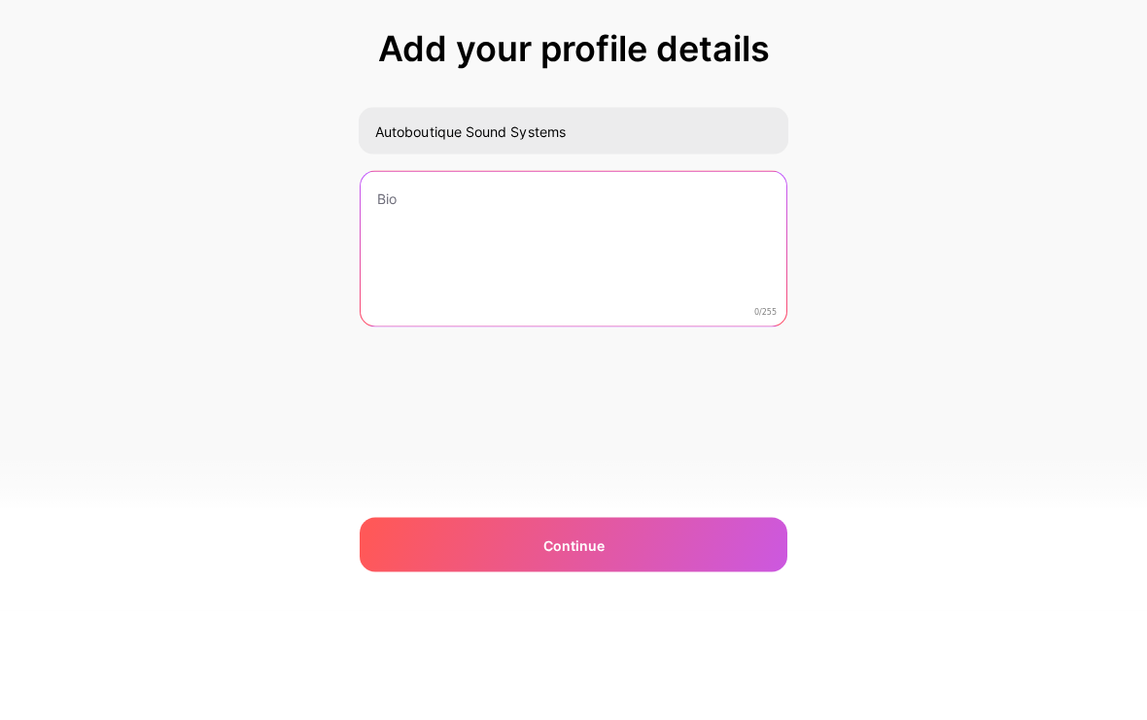
click at [401, 281] on textarea at bounding box center [574, 359] width 426 height 156
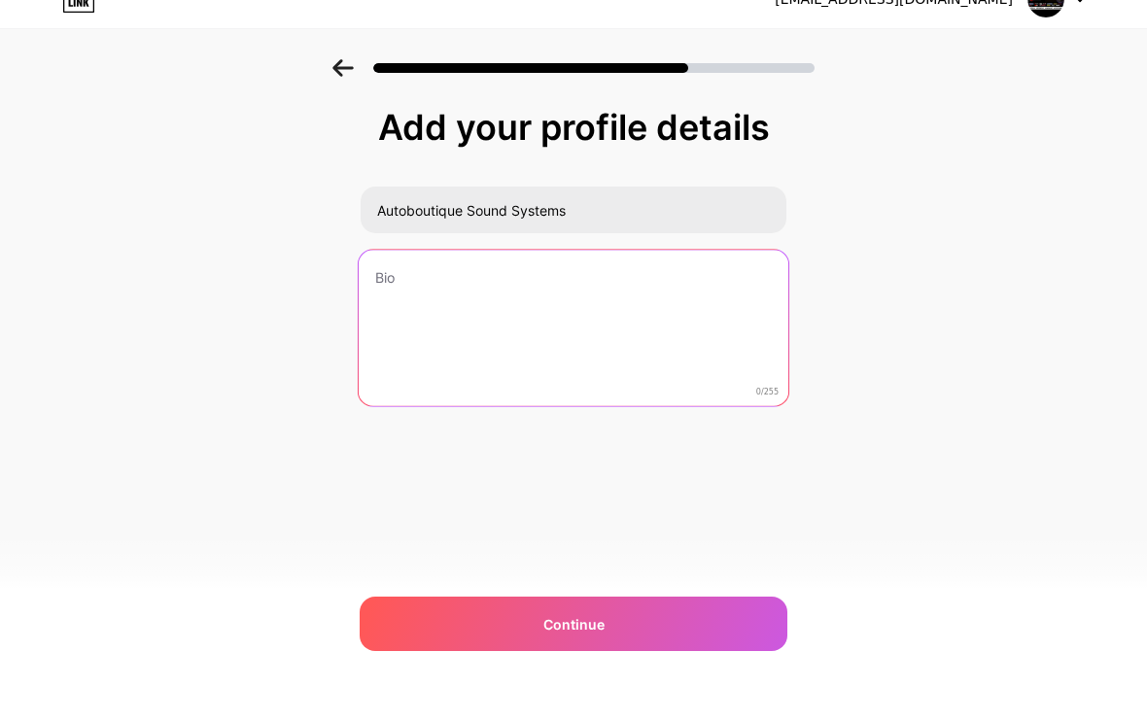
scroll to position [30, 0]
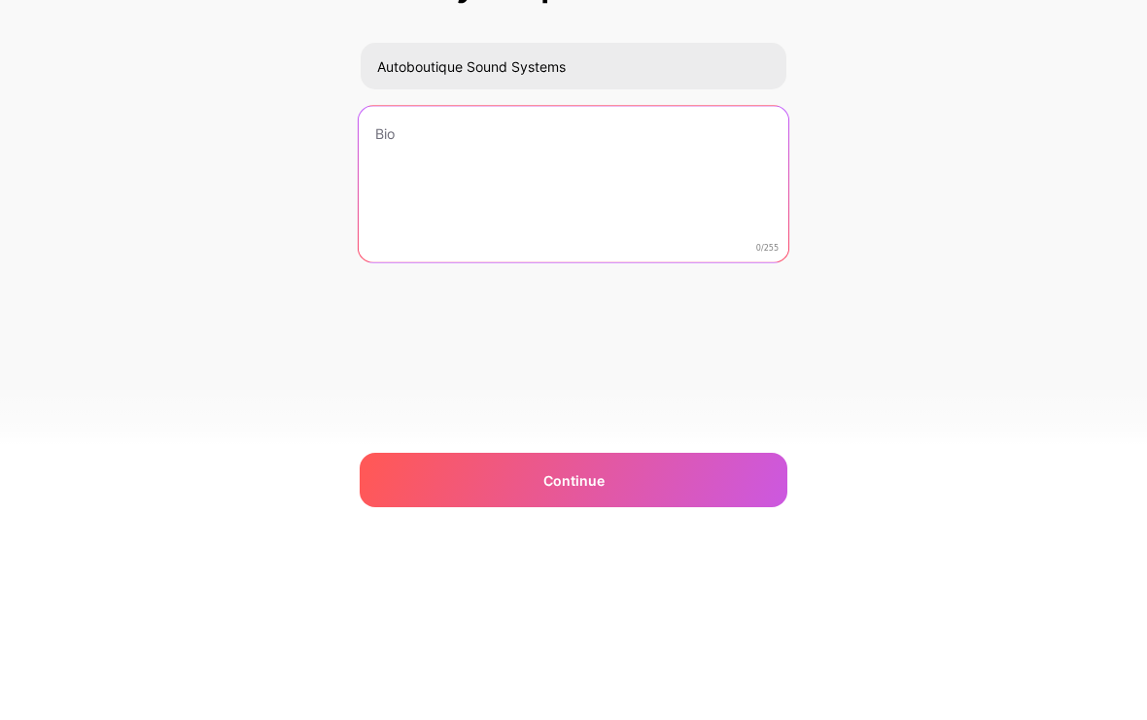
click at [532, 280] on textarea at bounding box center [574, 359] width 430 height 158
paste textarea "En Boutique Sound Systems transformamos tu auto en una experiencia única. Somos…"
type textarea "En Boutique Sound Systems transformamos tu auto en una experiencia única. Somos…"
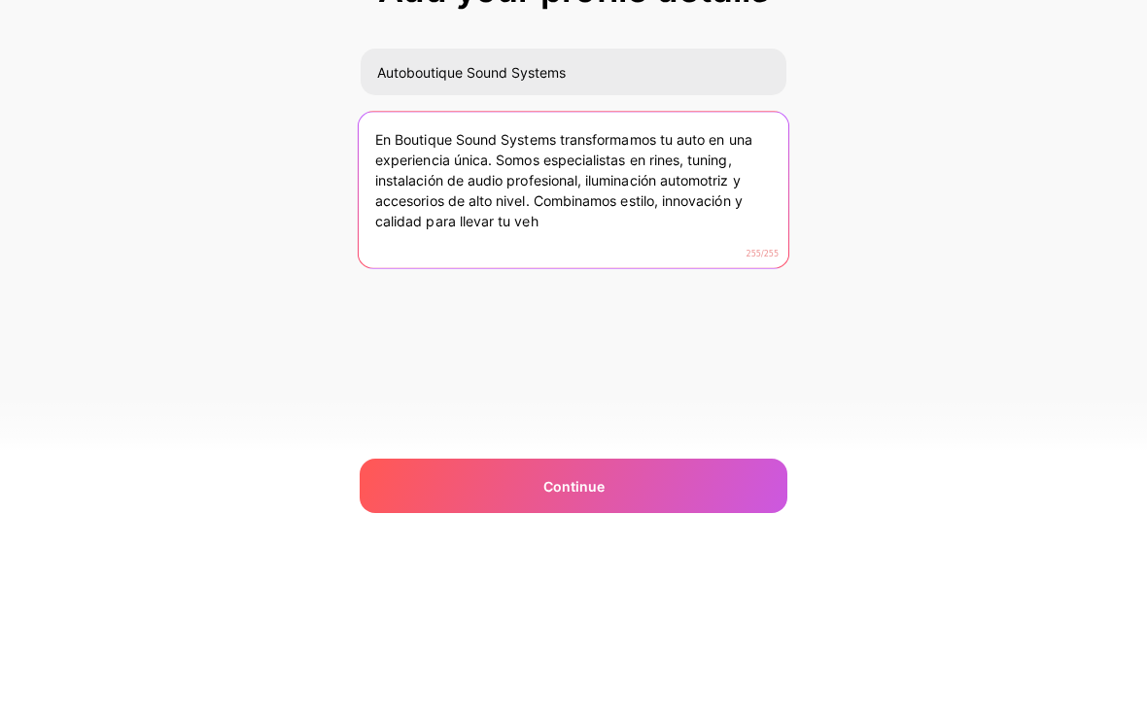
scroll to position [36, 0]
click at [656, 280] on textarea "En Boutique Sound Systems transformamos tu auto en una experiencia única. Somos…" at bounding box center [574, 359] width 430 height 158
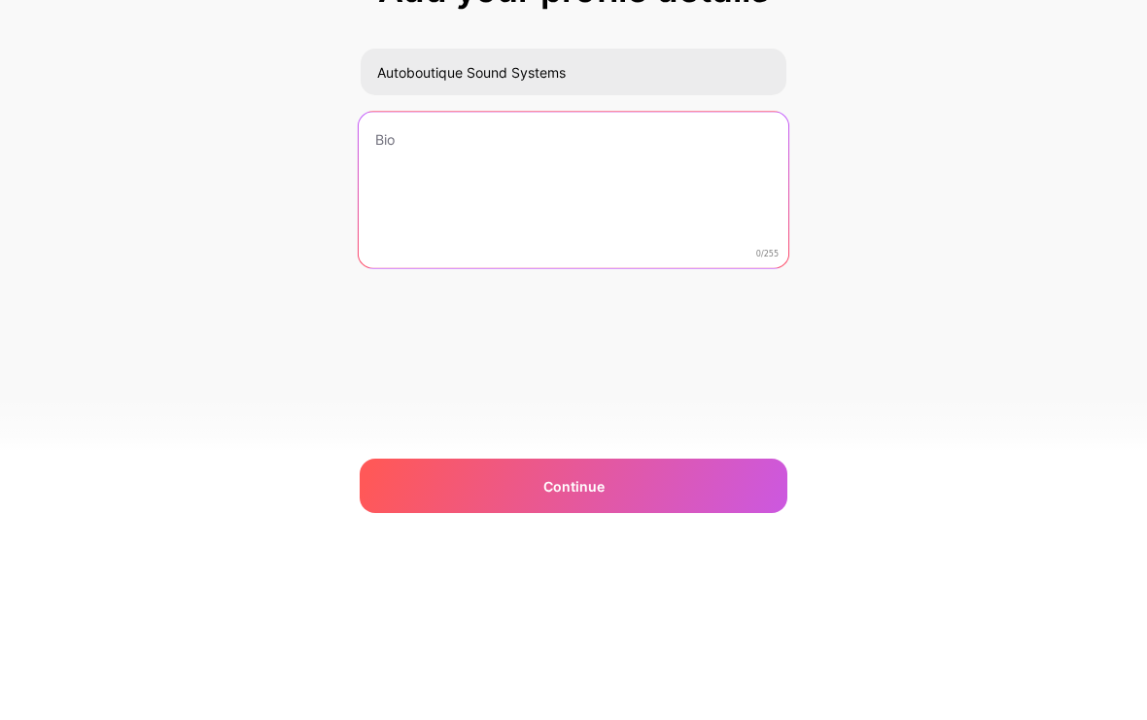
click at [515, 280] on textarea at bounding box center [574, 359] width 430 height 158
click at [406, 280] on textarea at bounding box center [574, 359] width 430 height 158
paste textarea "En Boutique Sound Systems llevamos tu auto al siguiente nivel: rines, tuning, a…"
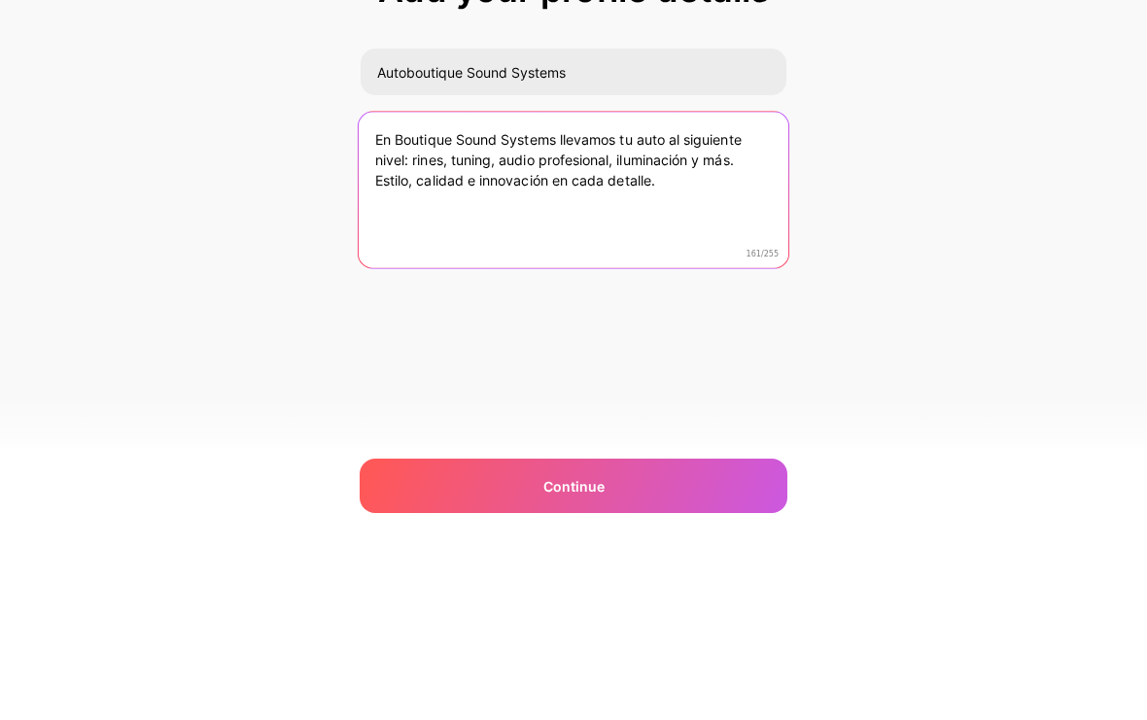
click at [406, 280] on textarea "En Boutique Sound Systems llevamos tu auto al siguiente nivel: rines, tuning, a…" at bounding box center [574, 359] width 430 height 158
click at [716, 280] on textarea "En Autoboutique Sound Systems llevamos tu auto al siguiente nivel: rines, tunin…" at bounding box center [574, 359] width 430 height 158
click at [513, 280] on textarea "En Autoboutique Sound Systems llevamos tu auto al siguiente nivel: rines, tunin…" at bounding box center [574, 359] width 430 height 158
click at [604, 280] on textarea "En Autoboutique Sound Systems llevamos tu auto al siguiente nivel: rines,llanta…" at bounding box center [574, 359] width 430 height 158
click at [599, 280] on textarea "En Autoboutique Sound Systems llevamos tu auto al siguiente nivel: rines,llanta…" at bounding box center [574, 359] width 430 height 158
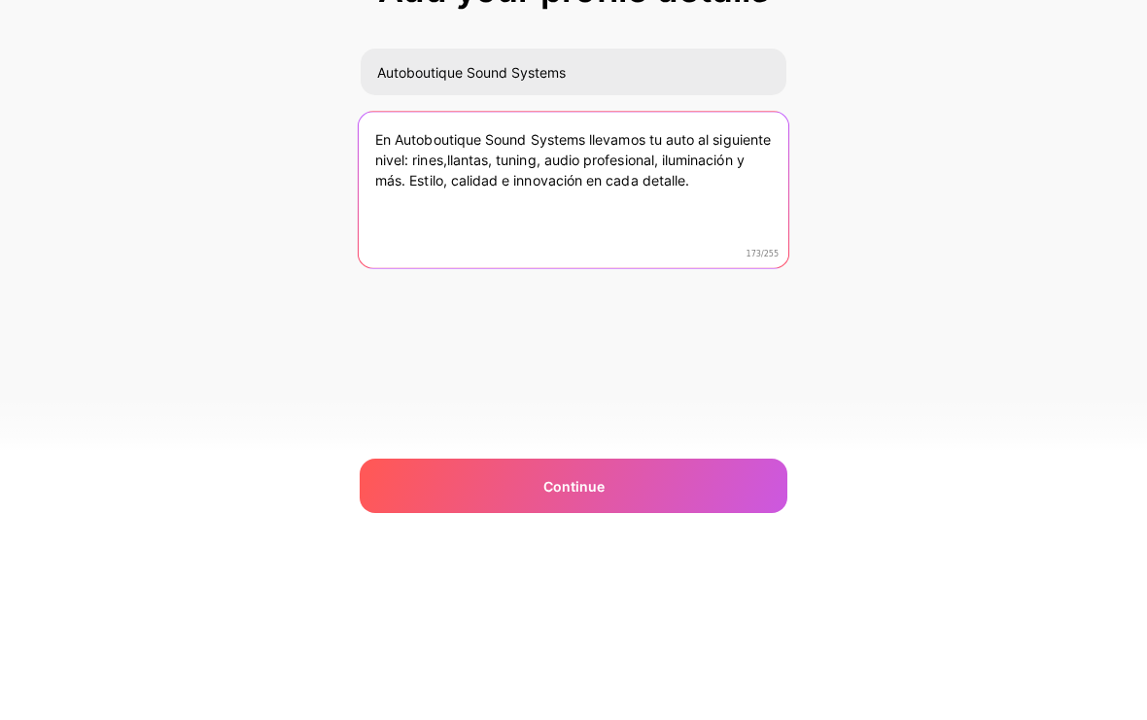
click at [595, 280] on textarea "En Autoboutique Sound Systems llevamos tu auto al siguiente nivel: rines,llanta…" at bounding box center [574, 359] width 430 height 158
click at [444, 280] on textarea "En Autoboutique Sound Systems llevamos tu auto al siguiente nivel: rines,llanta…" at bounding box center [574, 359] width 430 height 158
click at [701, 280] on textarea "En Autoboutique Sound Systems llevamos tu auto al siguiente nivel: rines,llanta…" at bounding box center [574, 359] width 430 height 158
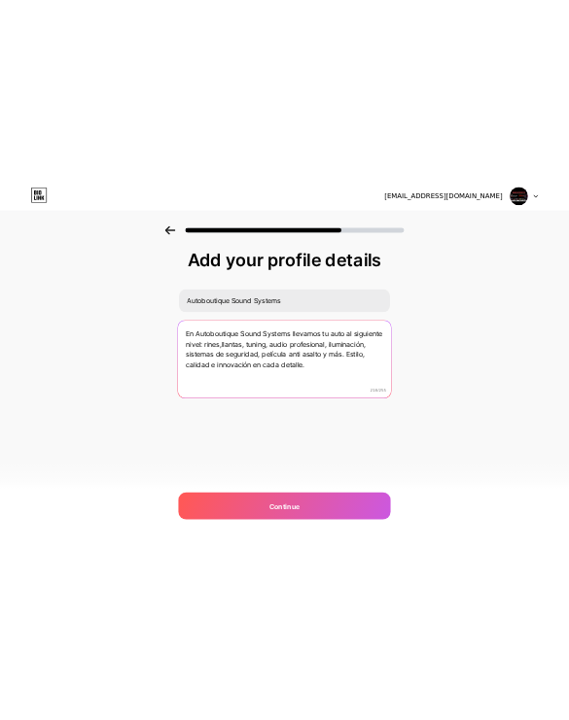
scroll to position [0, 0]
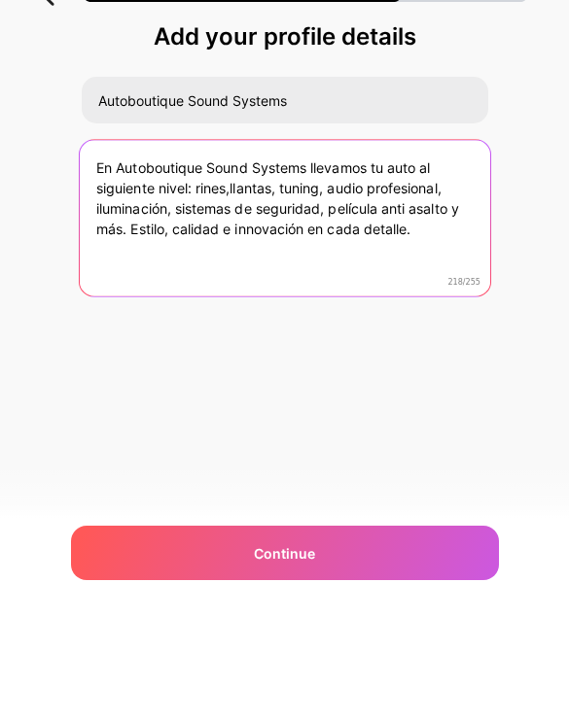
click at [190, 241] on textarea "En Autoboutique Sound Systems llevamos tu auto al siguiente nivel: rines,llanta…" at bounding box center [284, 320] width 410 height 158
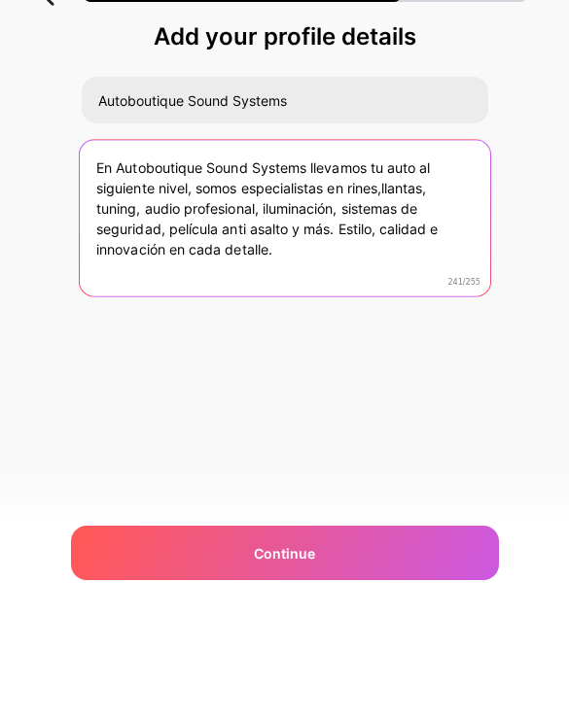
click at [393, 241] on textarea "En Autoboutique Sound Systems llevamos tu auto al siguiente nivel, somos especi…" at bounding box center [284, 320] width 410 height 158
click at [380, 241] on textarea "En Autoboutique Sound Systems llevamos tu auto al siguiente nivel, somos especi…" at bounding box center [284, 320] width 410 height 158
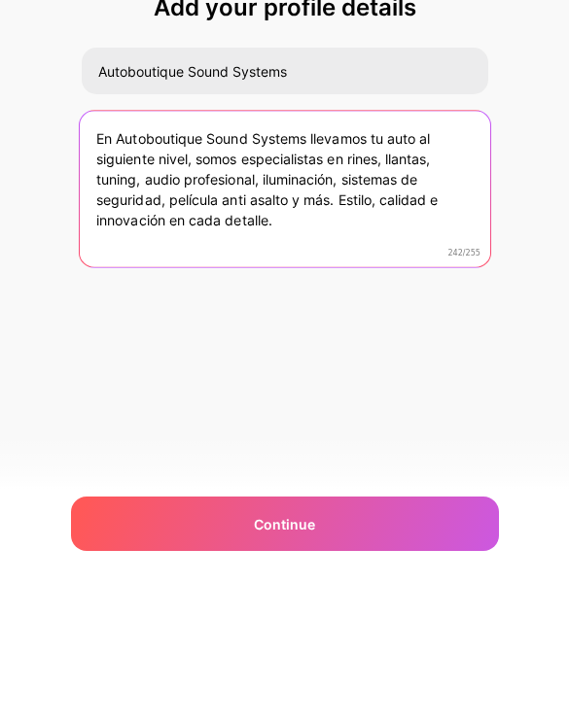
click at [434, 241] on textarea "En Autoboutique Sound Systems llevamos tu auto al siguiente nivel, somos especi…" at bounding box center [284, 320] width 410 height 158
type textarea "En Autoboutique Sound Systems llevamos tu auto al siguiente nivel, somos especi…"
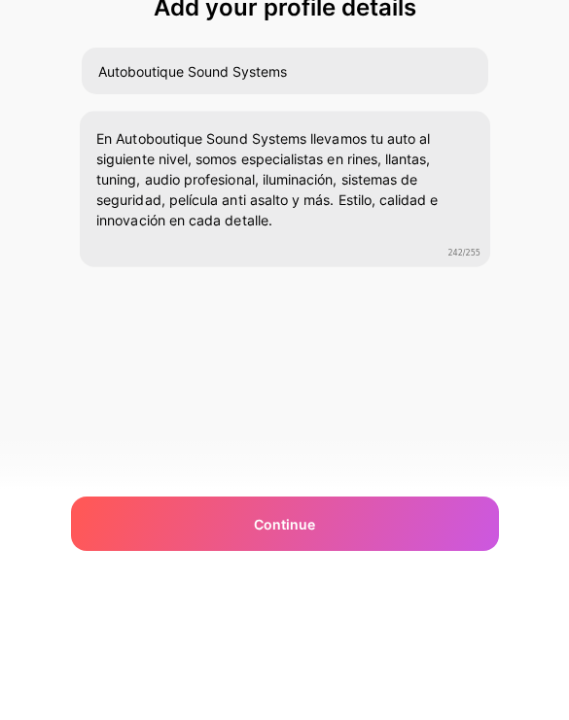
click at [531, 105] on div "Add your profile details Autoboutique Sound Systems En Autoboutique Sound Syste…" at bounding box center [284, 284] width 569 height 421
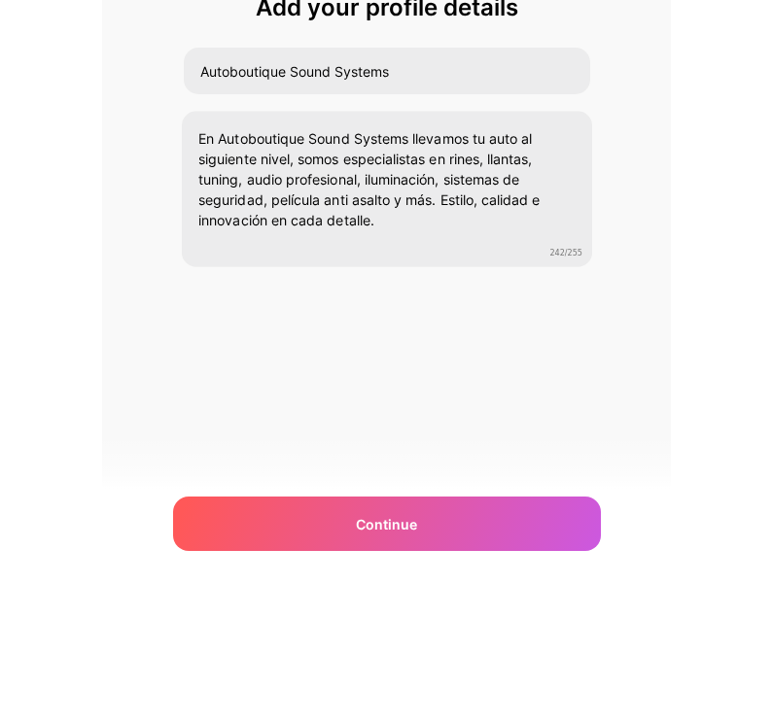
scroll to position [36, 0]
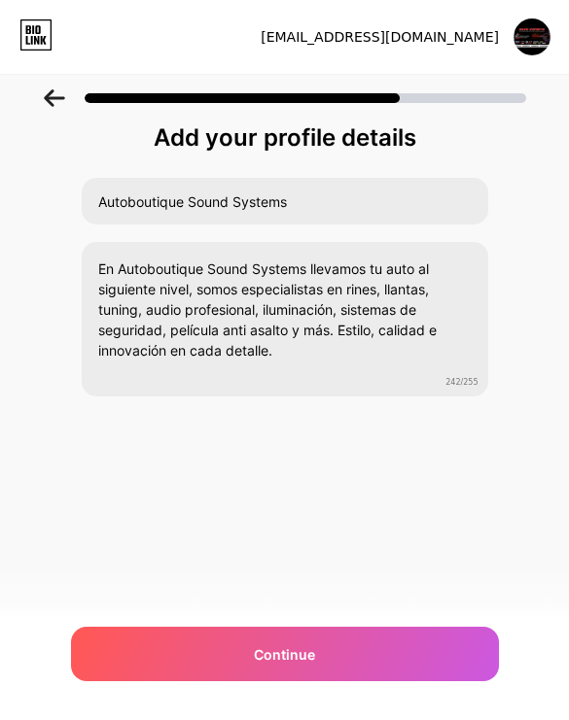
click at [405, 643] on div "Continue" at bounding box center [285, 654] width 428 height 54
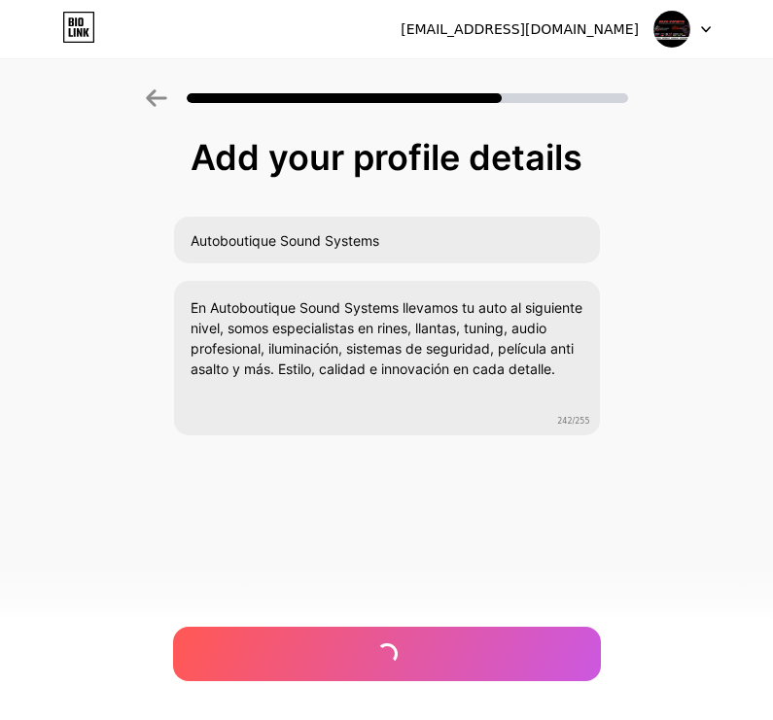
scroll to position [0, 0]
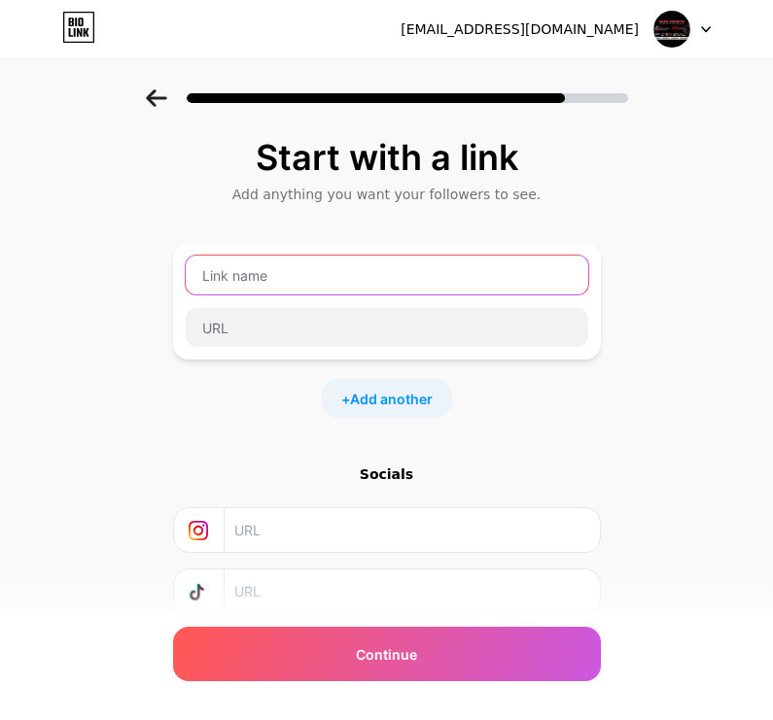
click at [247, 261] on input "text" at bounding box center [387, 275] width 402 height 39
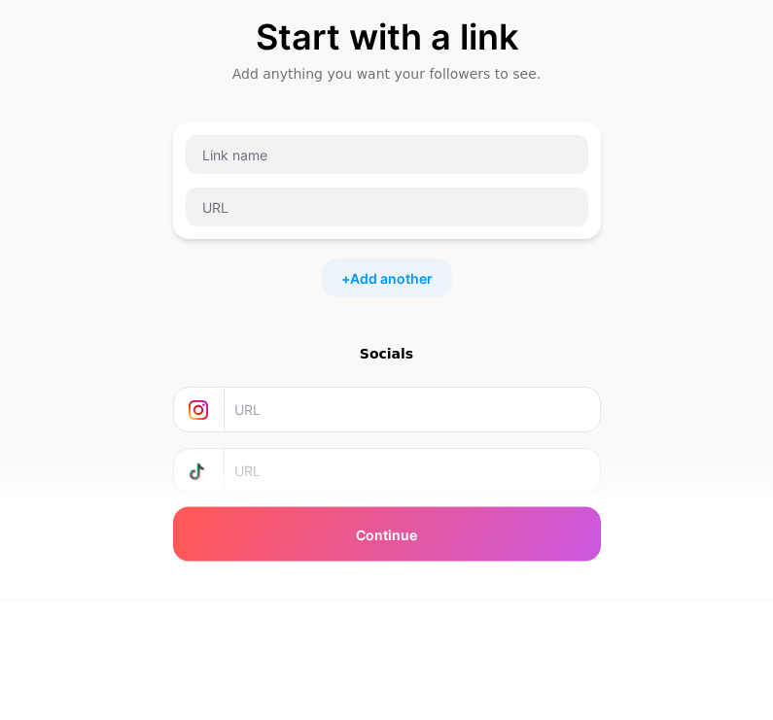
click at [69, 207] on div "Start with a link Add anything you want your followers to see. + Add another So…" at bounding box center [386, 430] width 773 height 683
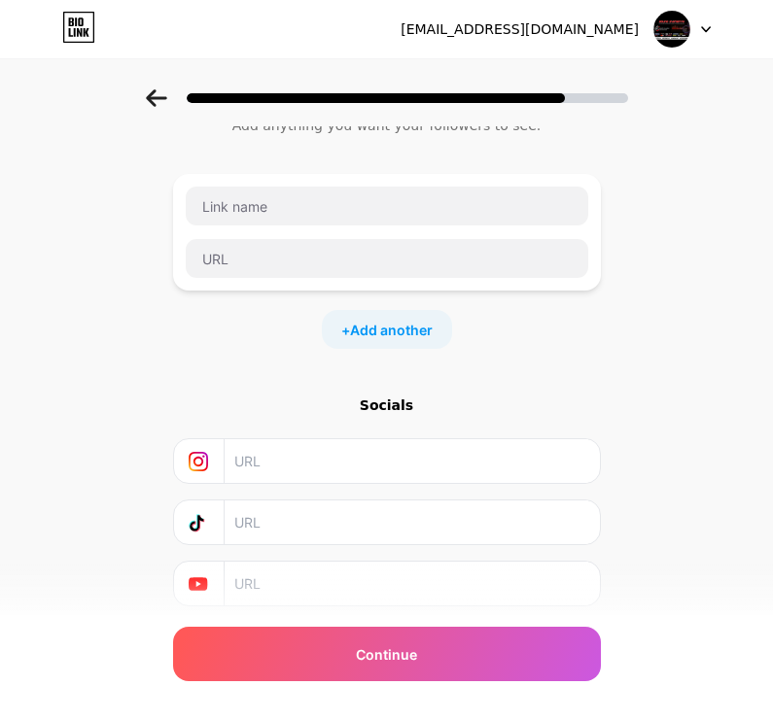
scroll to position [68, 0]
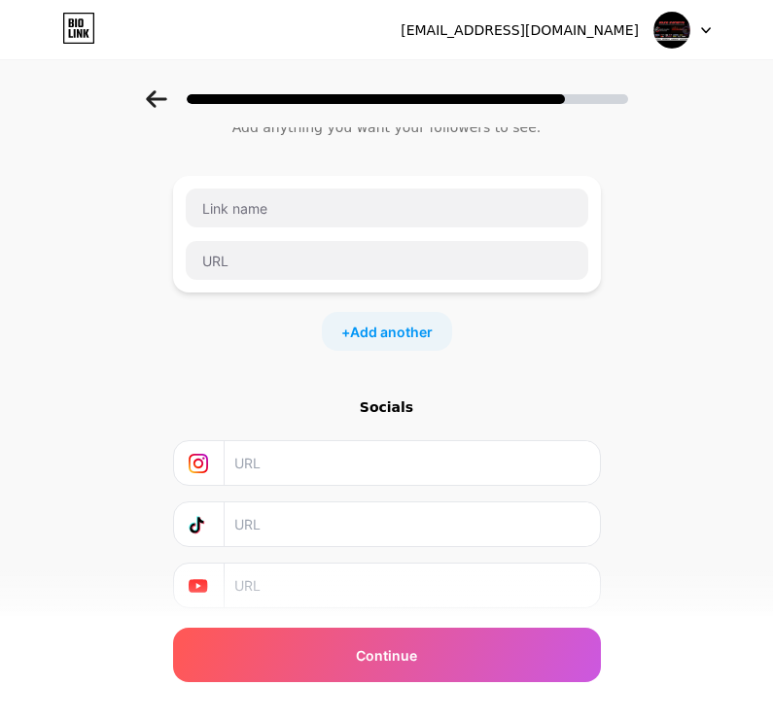
click at [413, 330] on span "Add another" at bounding box center [391, 331] width 83 height 20
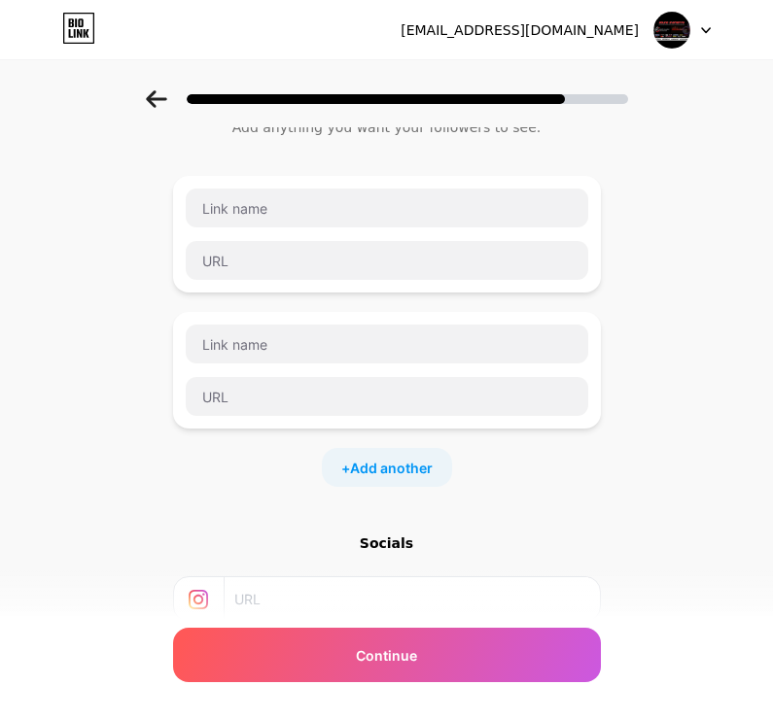
scroll to position [67, 0]
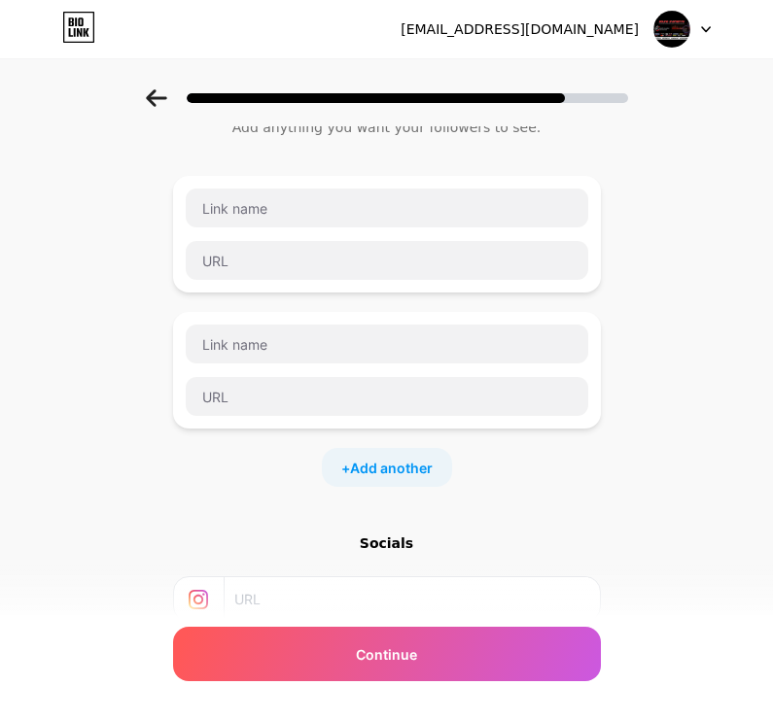
click at [402, 539] on div "Socials" at bounding box center [387, 543] width 428 height 19
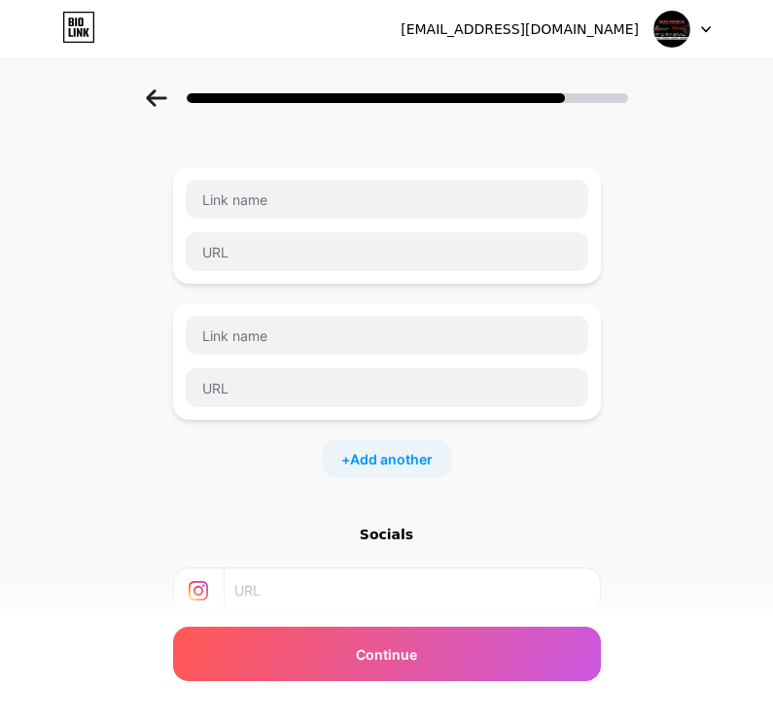
scroll to position [0, 0]
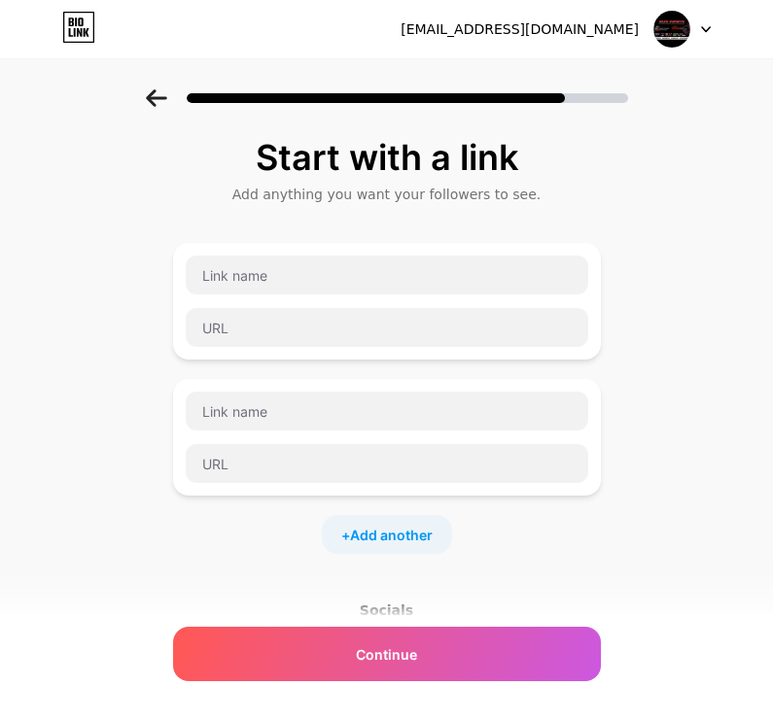
click at [504, 662] on div "Continue" at bounding box center [387, 654] width 428 height 54
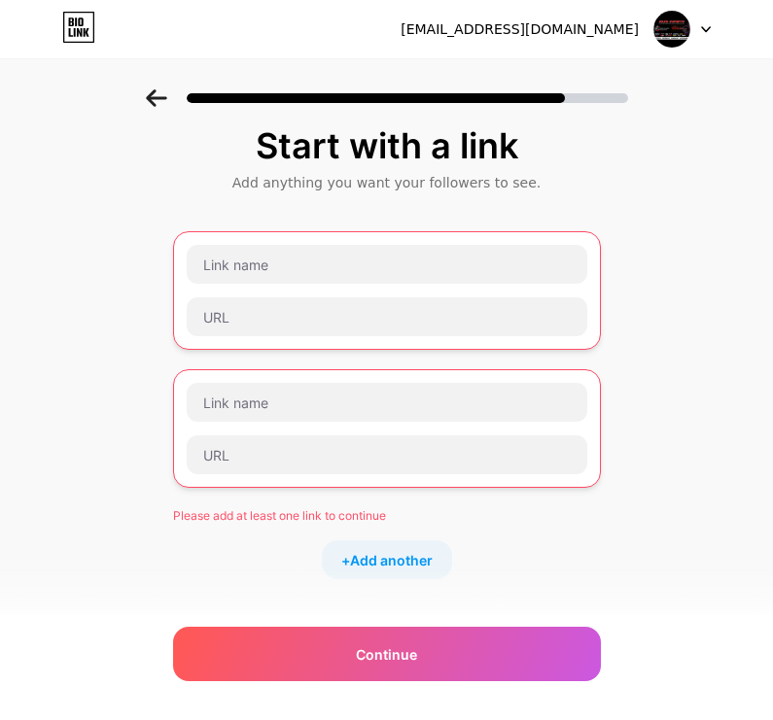
scroll to position [11, 0]
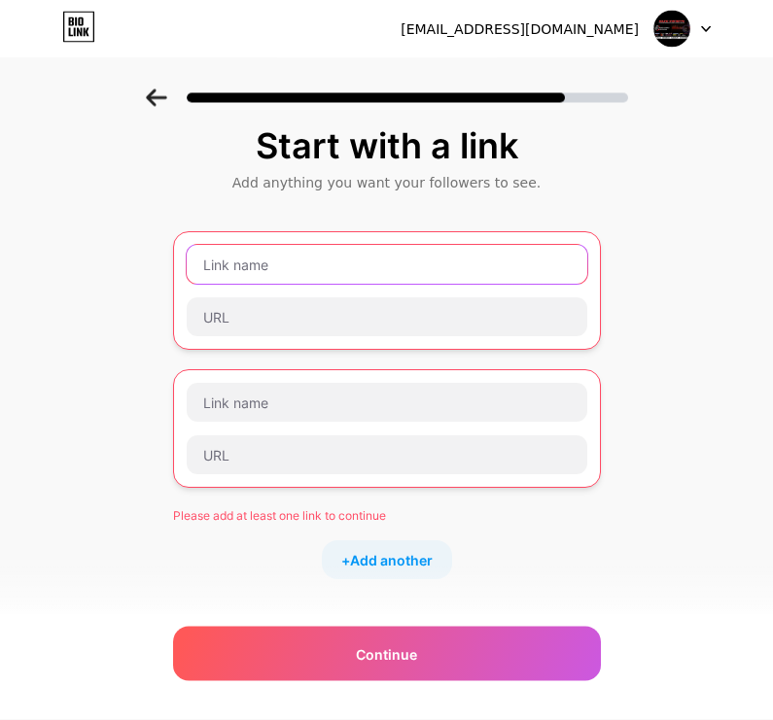
click at [514, 255] on input "text" at bounding box center [387, 265] width 400 height 39
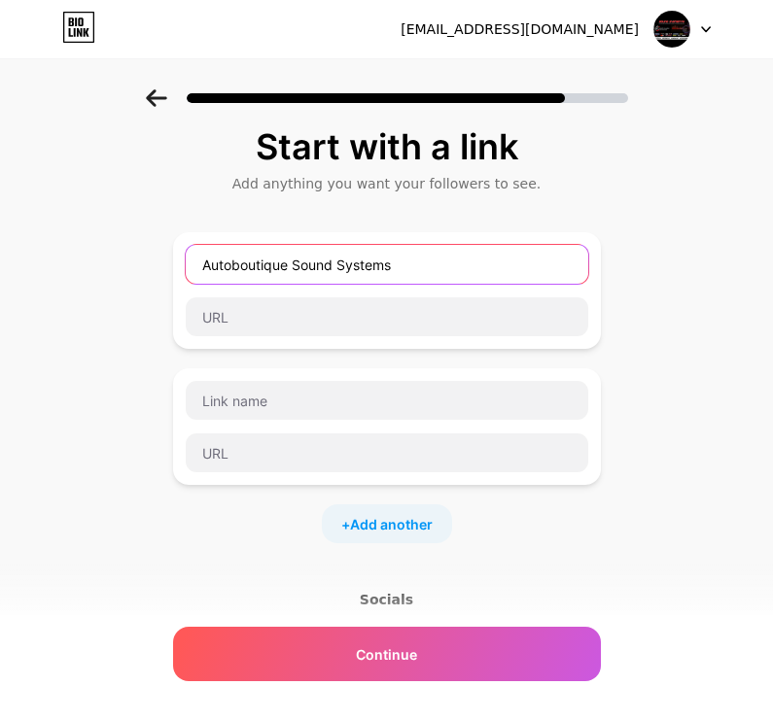
type input "Autoboutique Sound Systems"
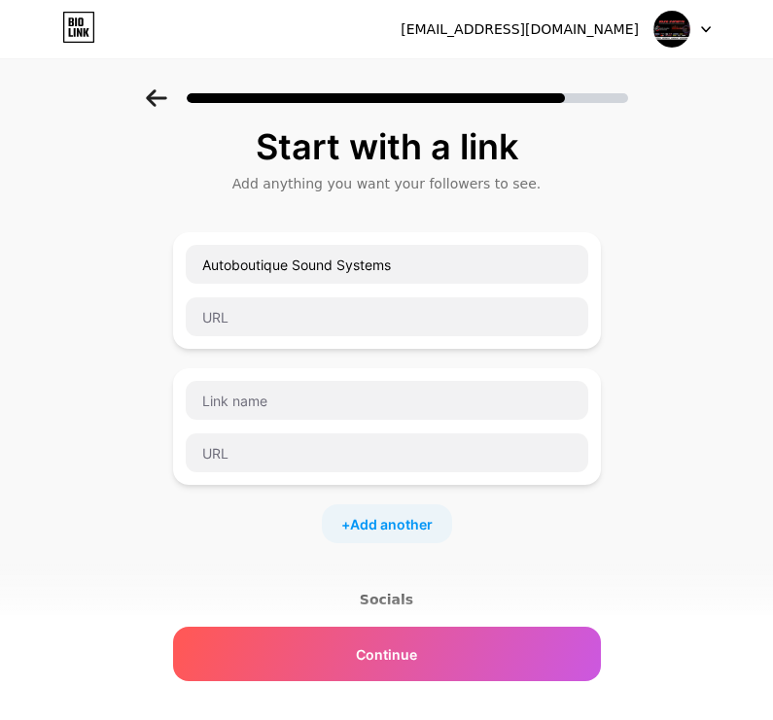
click at [656, 282] on div "Start with a link Add anything you want your followers to see. Autoboutique Sou…" at bounding box center [386, 488] width 773 height 819
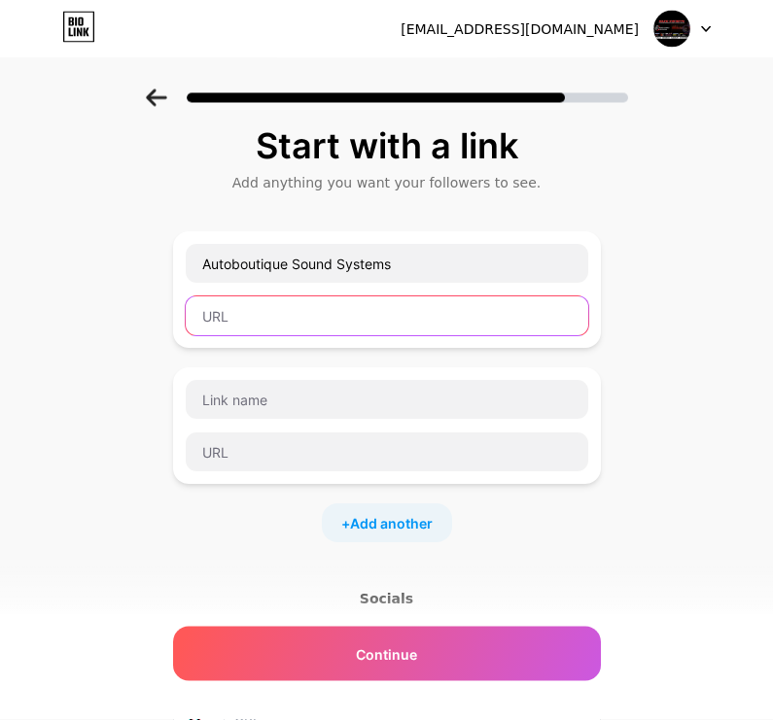
click at [474, 331] on input "text" at bounding box center [387, 316] width 402 height 39
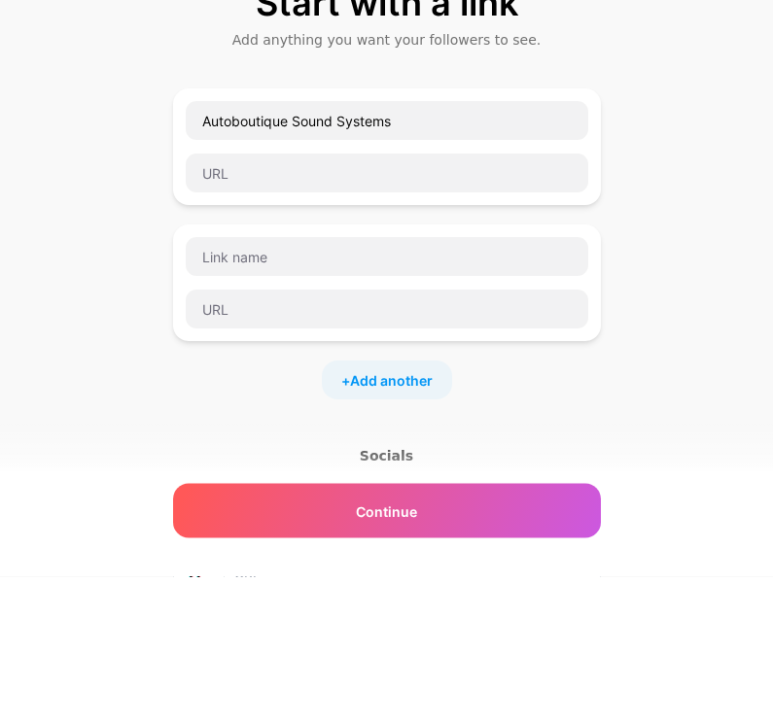
click at [43, 237] on div "Start with a link Add anything you want your followers to see. Autoboutique Sou…" at bounding box center [386, 488] width 773 height 819
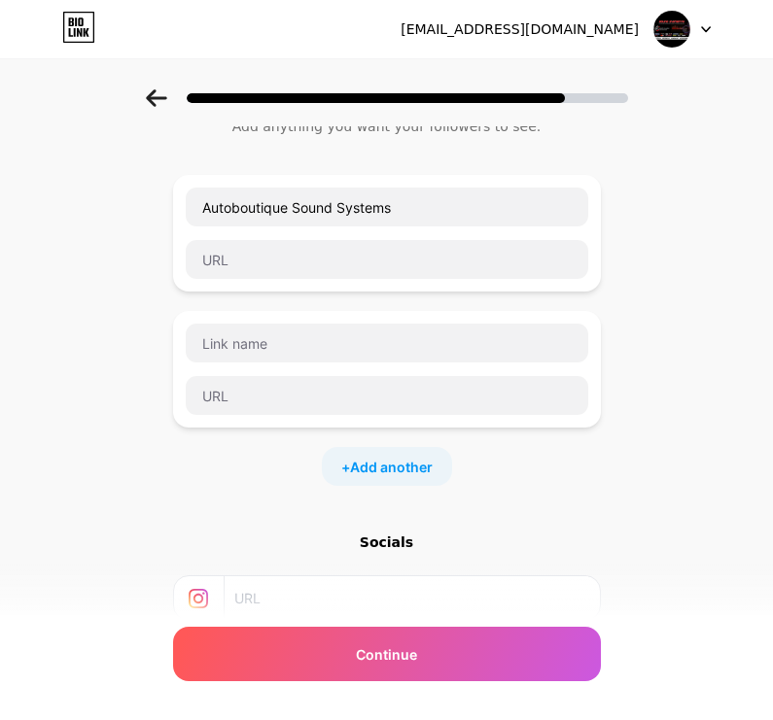
scroll to position [0, 0]
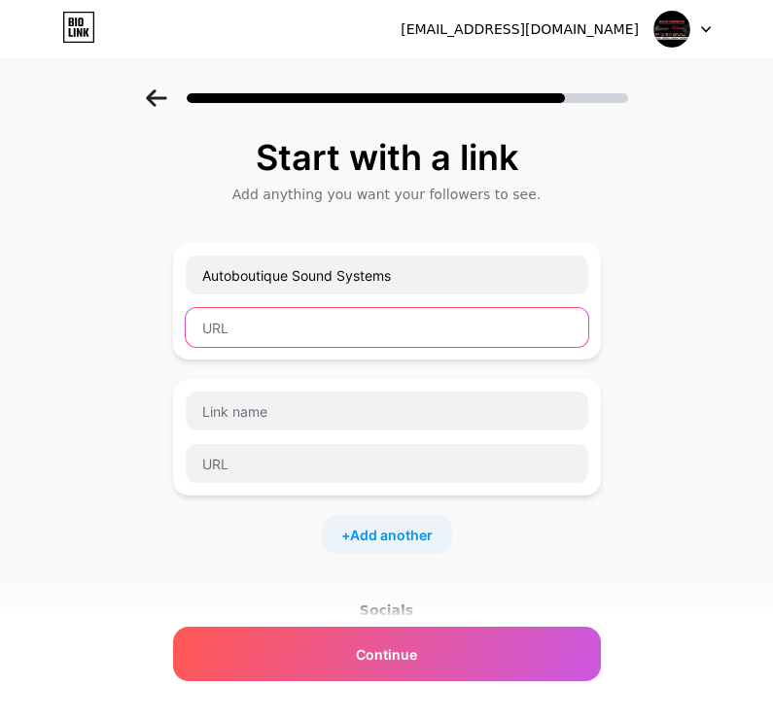
click at [229, 328] on input "text" at bounding box center [387, 327] width 402 height 39
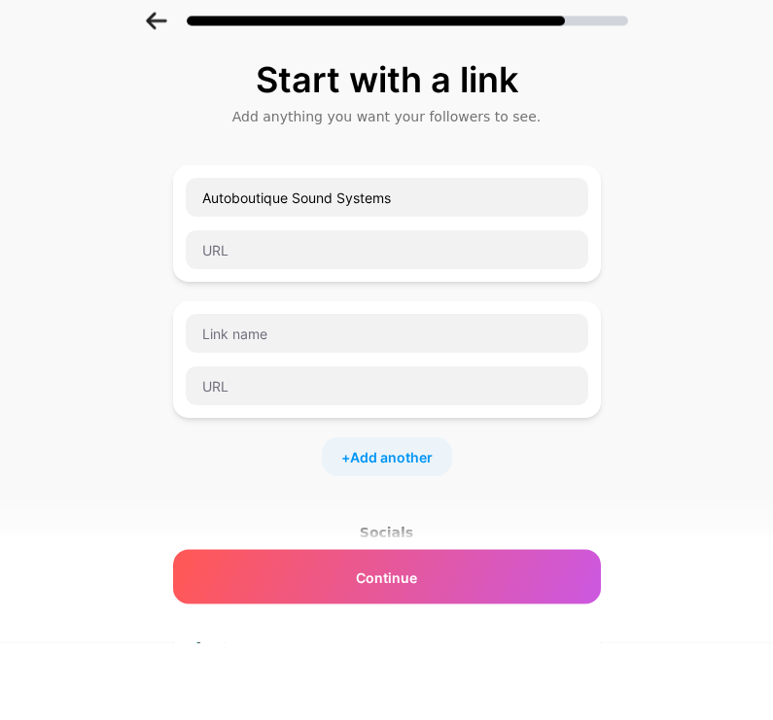
click at [678, 161] on div "Start with a link Add anything you want your followers to see. Autoboutique Sou…" at bounding box center [386, 498] width 773 height 819
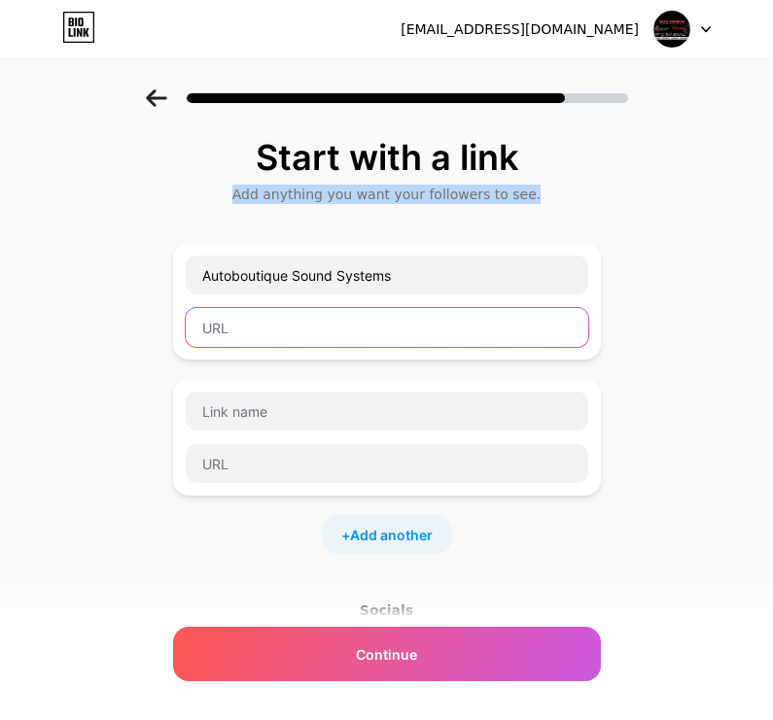
click at [530, 325] on input "text" at bounding box center [387, 327] width 402 height 39
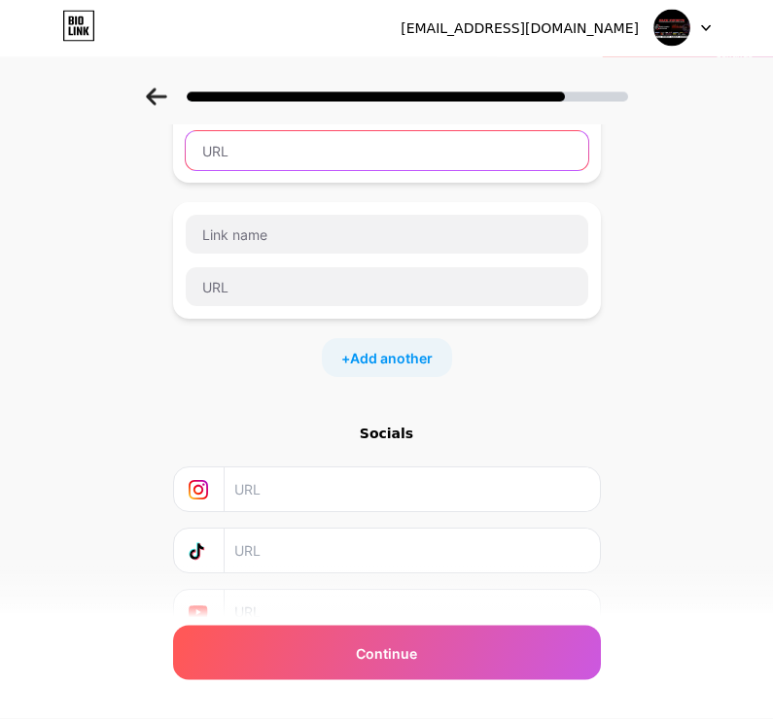
scroll to position [176, 0]
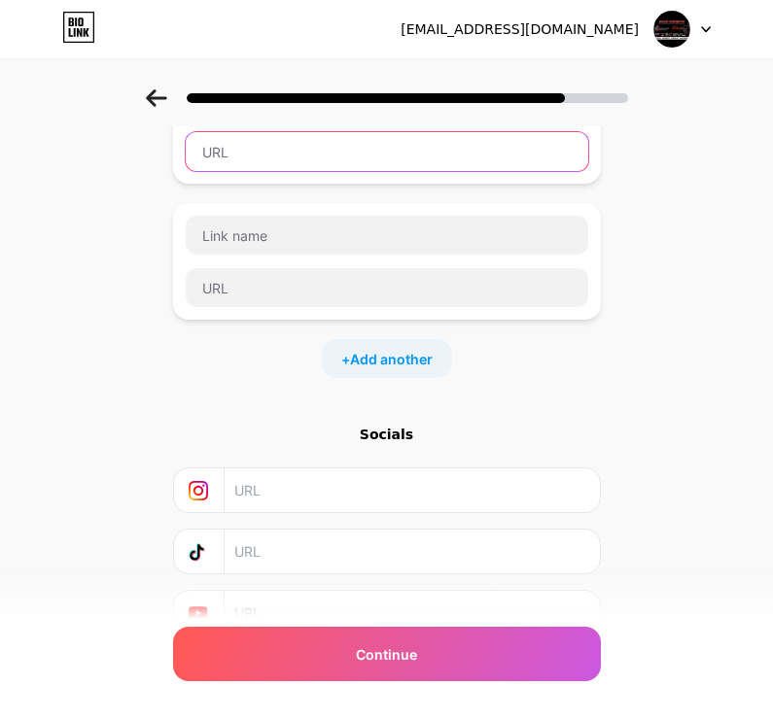
click at [455, 153] on input "text" at bounding box center [387, 151] width 402 height 39
paste input "https://www.facebook.com/soundsystemsauto?"
type input "https://www.facebook.com/soundsystemsauto?"
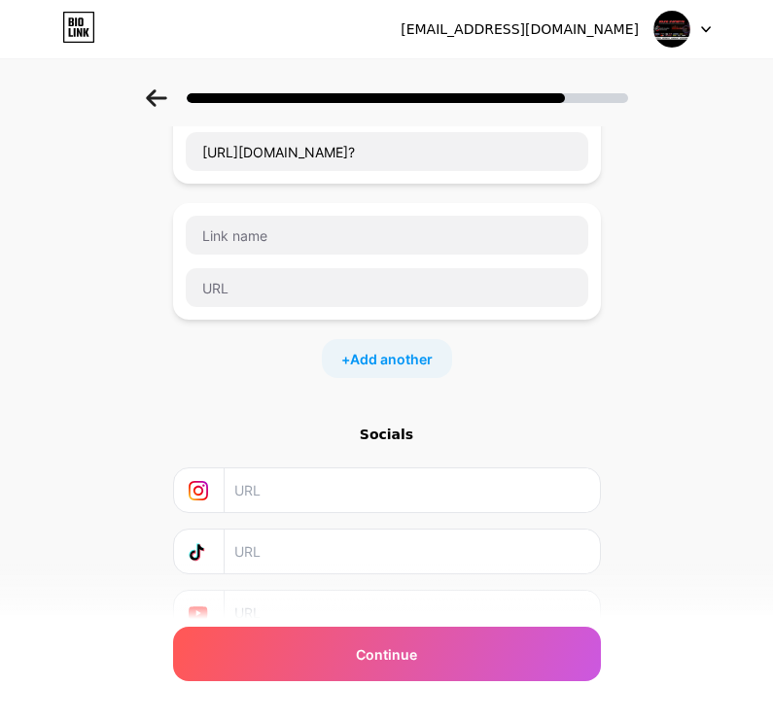
click at [657, 239] on div "Start with a link Add anything you want your followers to see. Autoboutique Sou…" at bounding box center [386, 322] width 773 height 819
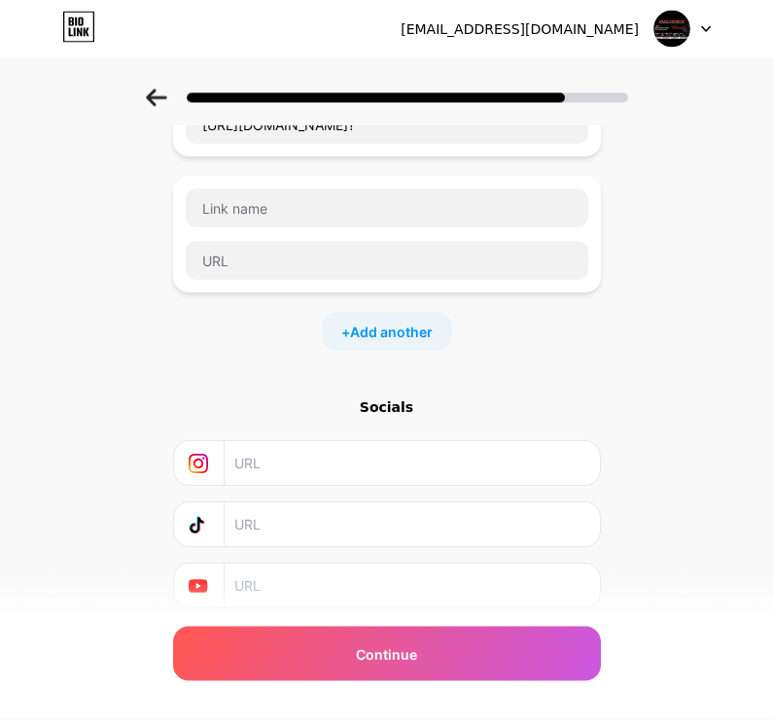
scroll to position [230, 0]
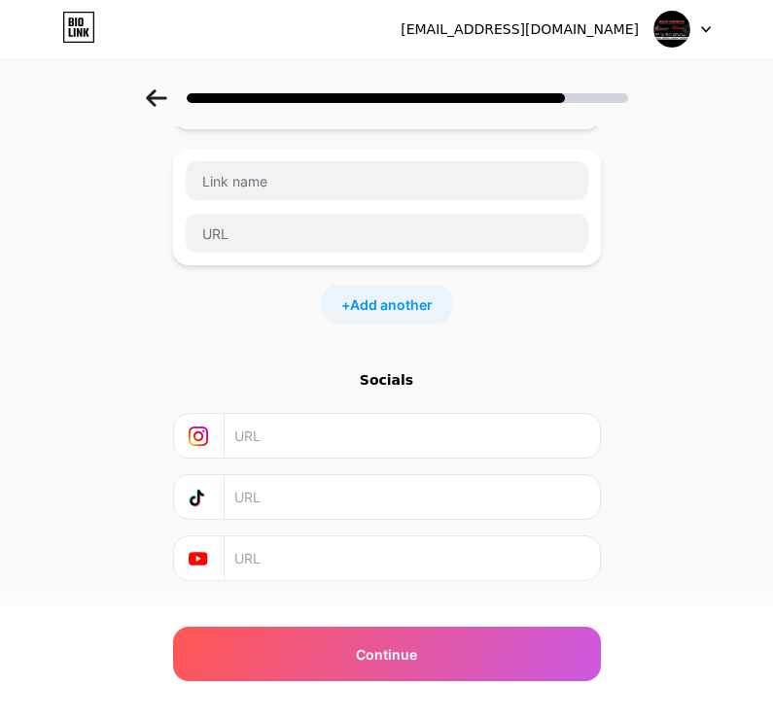
click at [512, 448] on input "text" at bounding box center [410, 436] width 353 height 44
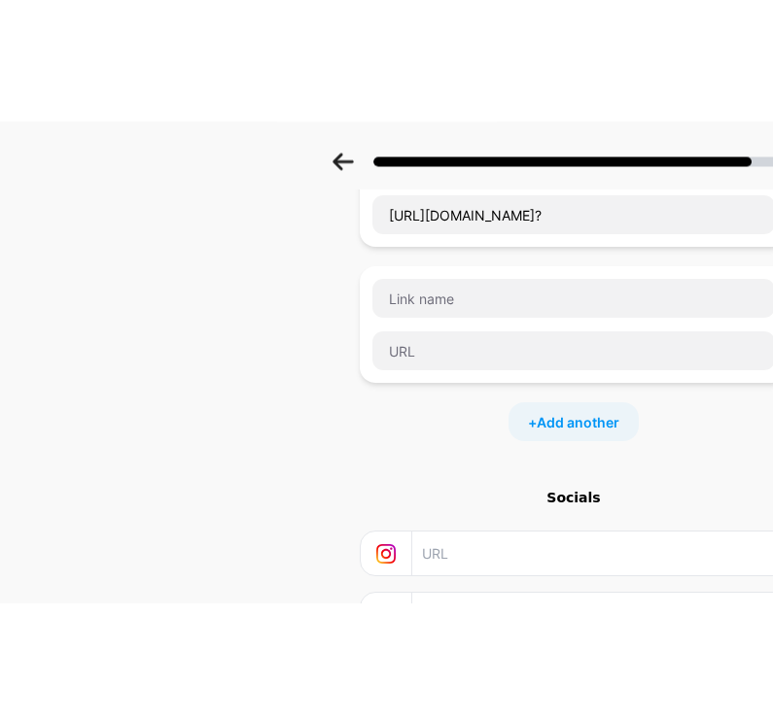
scroll to position [266, 0]
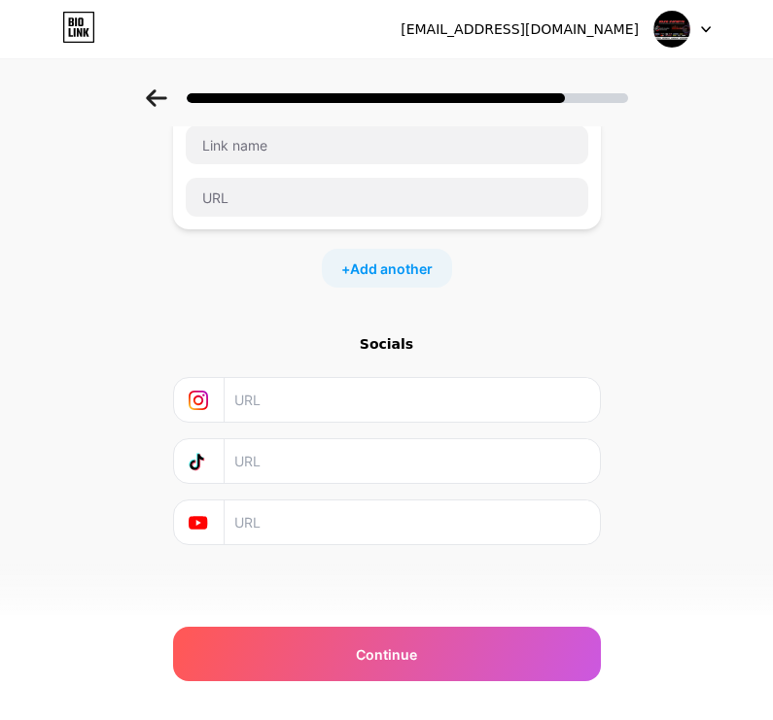
click at [394, 416] on input "text" at bounding box center [410, 400] width 353 height 44
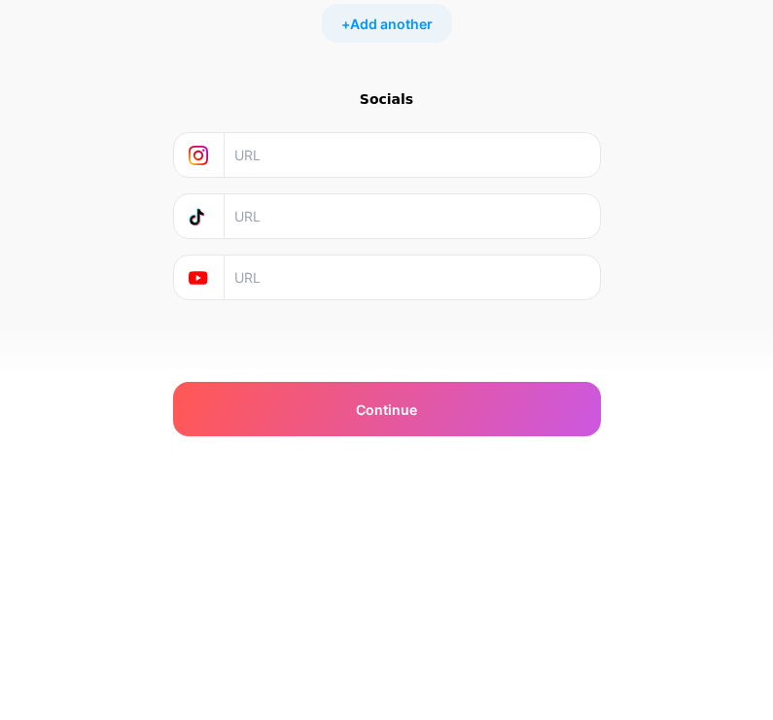
click at [320, 378] on input "text" at bounding box center [410, 400] width 353 height 44
paste input "https://www.instagram.com/soundsystems_autoboutique?igsh=bWlmdGk1ejdweWFq"
type input "https://www.instagram.com/soundsystems_autoboutique?igsh=bWlmdGk1ejdweWFq"
click at [626, 86] on div "Start with a link Add anything you want your followers to see. Autoboutique Sou…" at bounding box center [386, 232] width 773 height 819
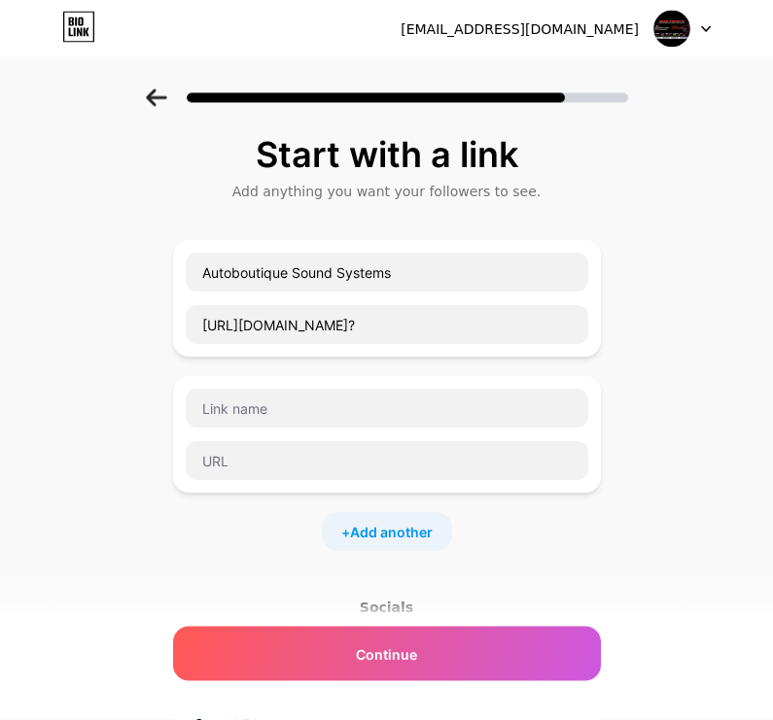
scroll to position [0, 0]
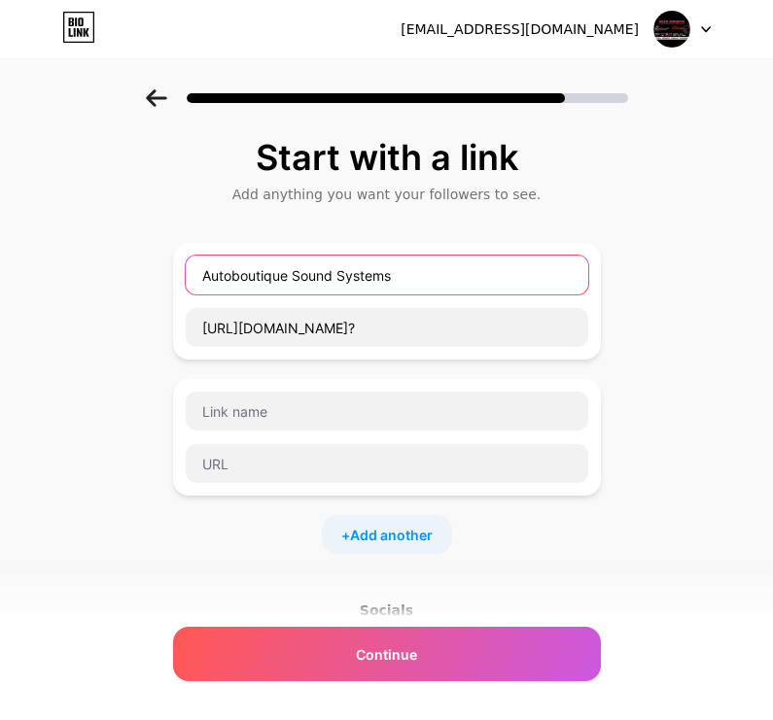
click at [197, 277] on input "Autoboutique Sound Systems" at bounding box center [387, 275] width 402 height 39
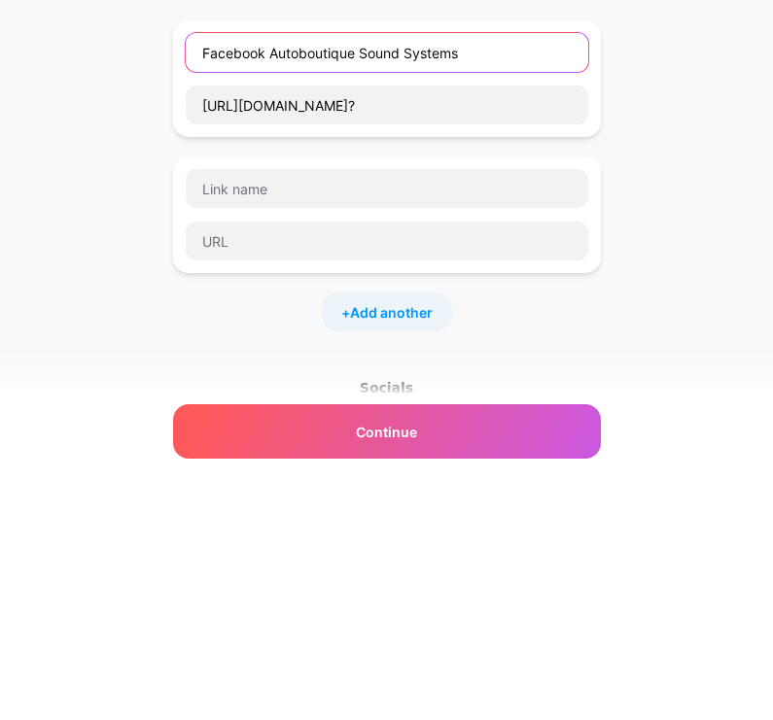
type input "Facebook Autoboutique Sound Systems"
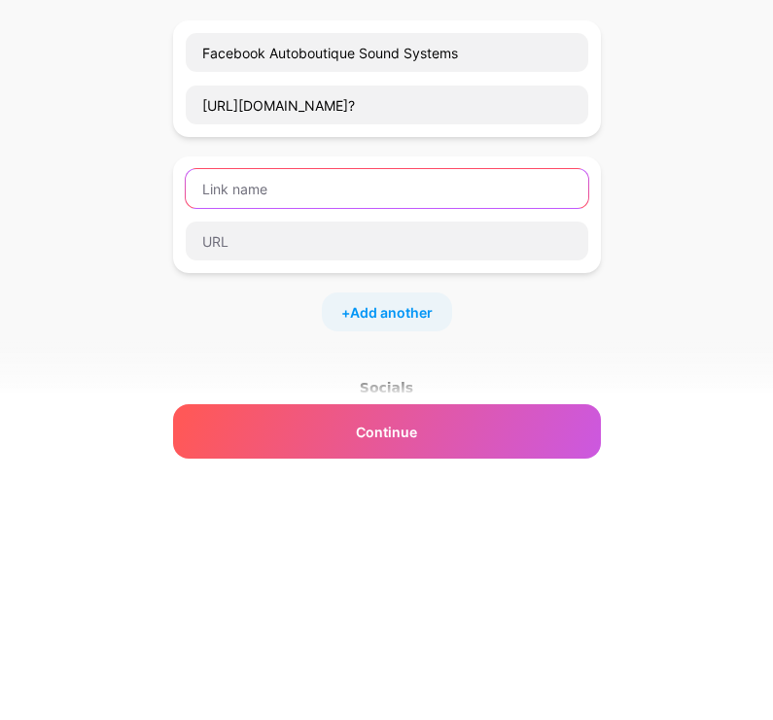
click at [468, 392] on input "text" at bounding box center [387, 411] width 402 height 39
type input "Google Maps"
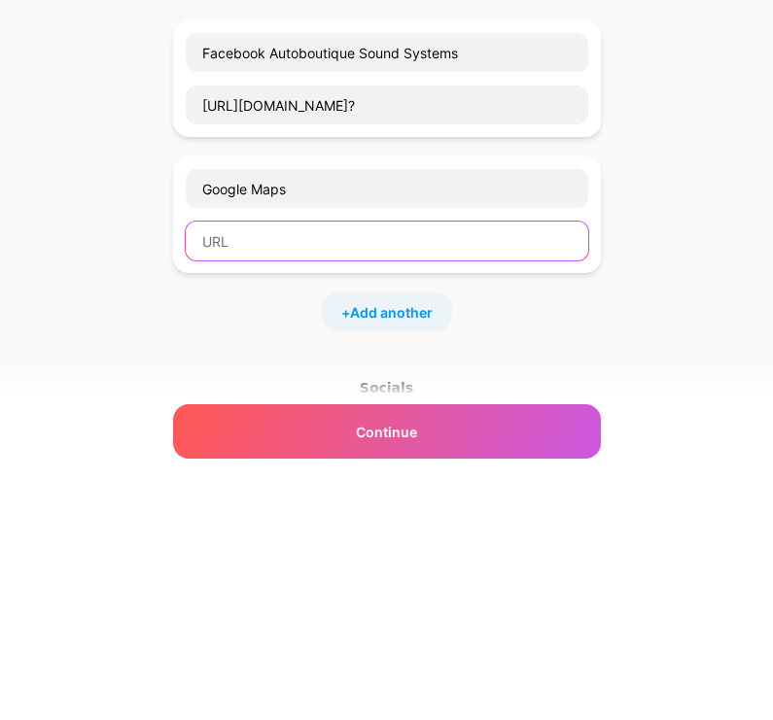
click at [528, 444] on input "text" at bounding box center [387, 463] width 402 height 39
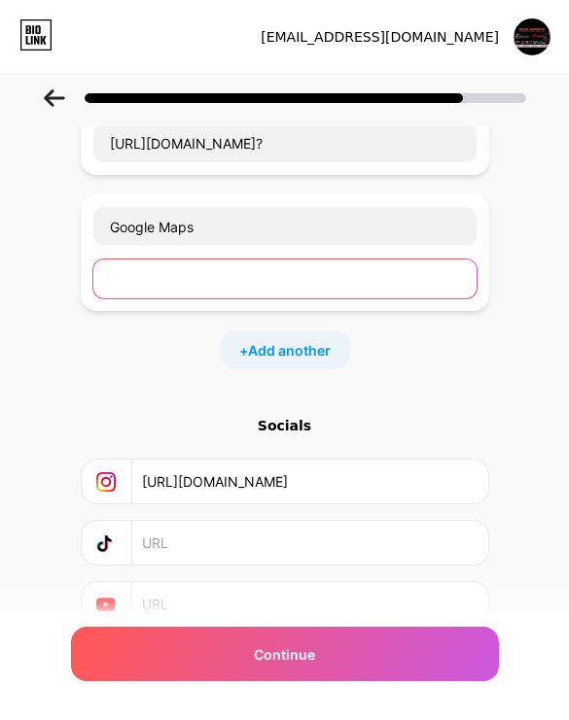
scroll to position [141, 0]
click at [361, 281] on input "text" at bounding box center [284, 280] width 383 height 39
click at [300, 276] on input "text" at bounding box center [284, 280] width 383 height 39
paste input "https://maps.app.goo.gl/KnLERUF4vgSuiwq19?g_st=ic"
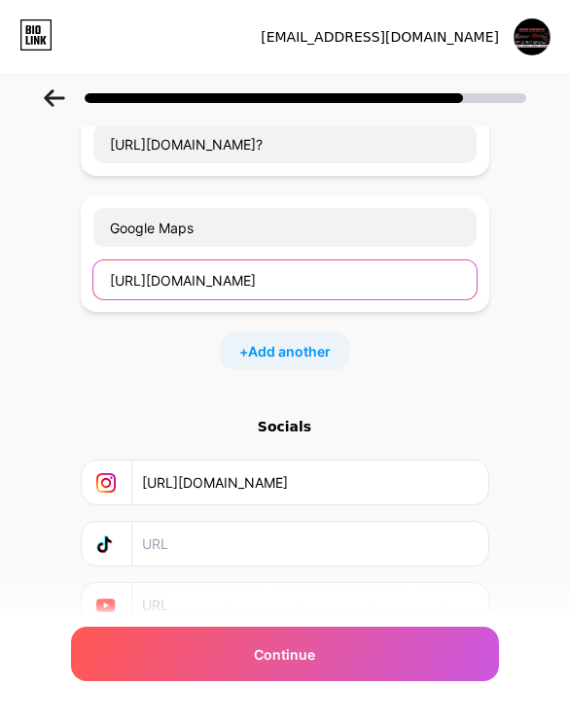
type input "https://maps.app.goo.gl/KnLERUF4vgSuiwq19?g_st=ic"
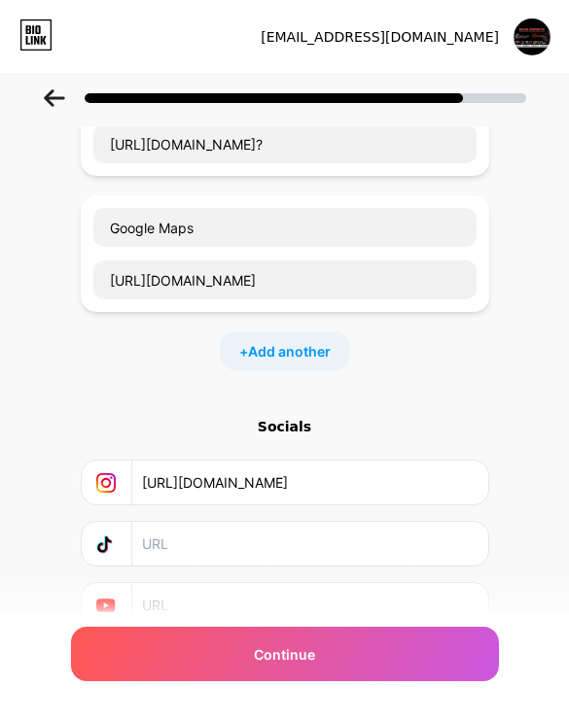
click at [44, 238] on div "Start with a link Add anything you want your followers to see. Facebook Autobou…" at bounding box center [284, 329] width 569 height 792
click at [390, 681] on div "Continue" at bounding box center [285, 654] width 428 height 54
click at [145, 678] on div "Continue" at bounding box center [285, 654] width 428 height 54
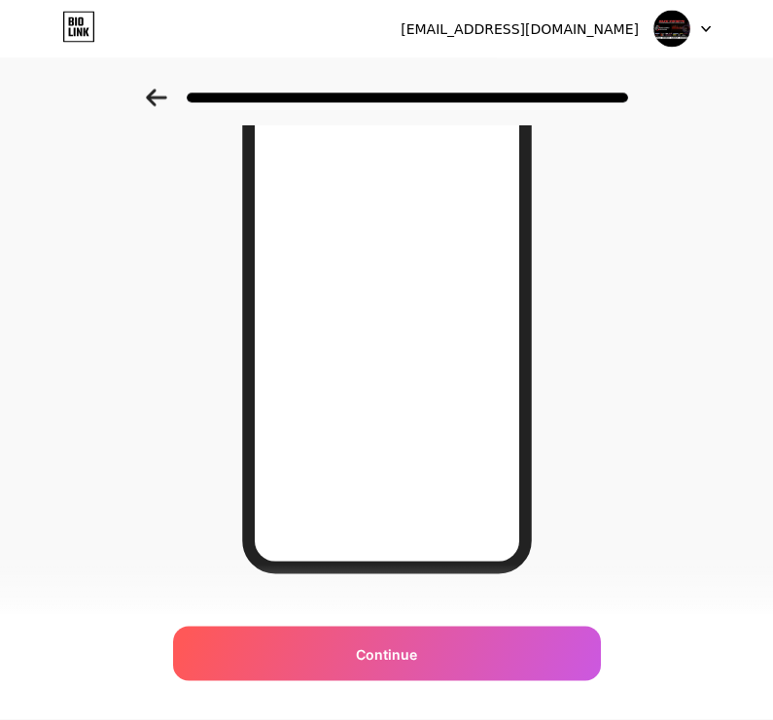
scroll to position [221, 0]
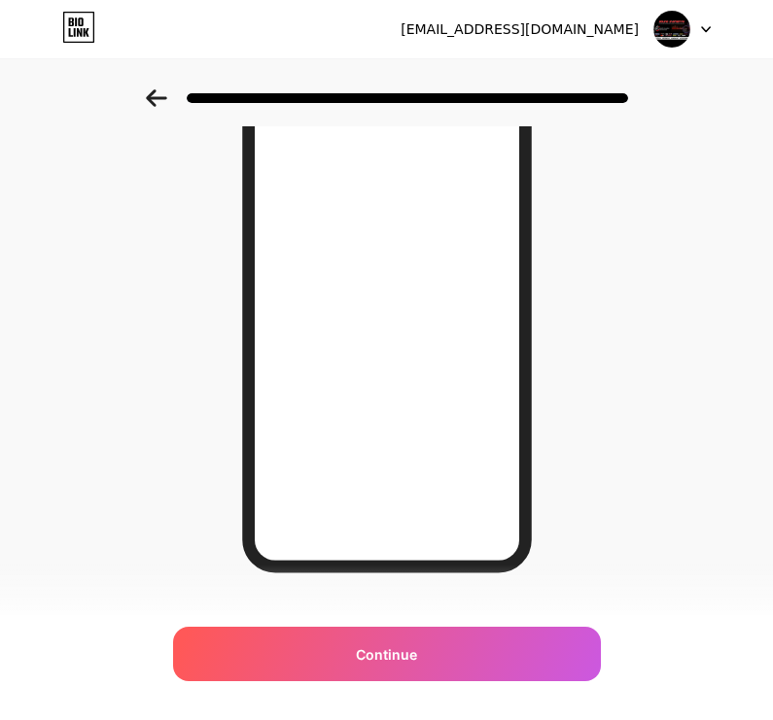
click at [522, 681] on div "Continue" at bounding box center [387, 654] width 428 height 54
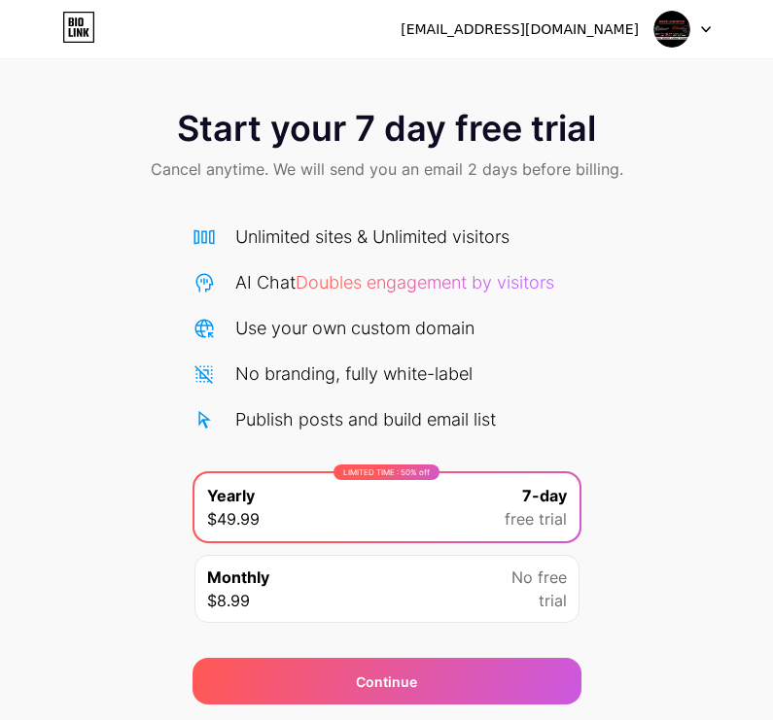
click at [653, 497] on div "Start your 7 day free trial Cancel anytime. We will send you an email 2 days be…" at bounding box center [386, 396] width 773 height 615
click at [679, 39] on img at bounding box center [671, 29] width 37 height 37
click at [697, 223] on div "Start your 7 day free trial Cancel anytime. We will send you an email 2 days be…" at bounding box center [386, 396] width 773 height 615
click at [91, 33] on icon at bounding box center [78, 27] width 33 height 31
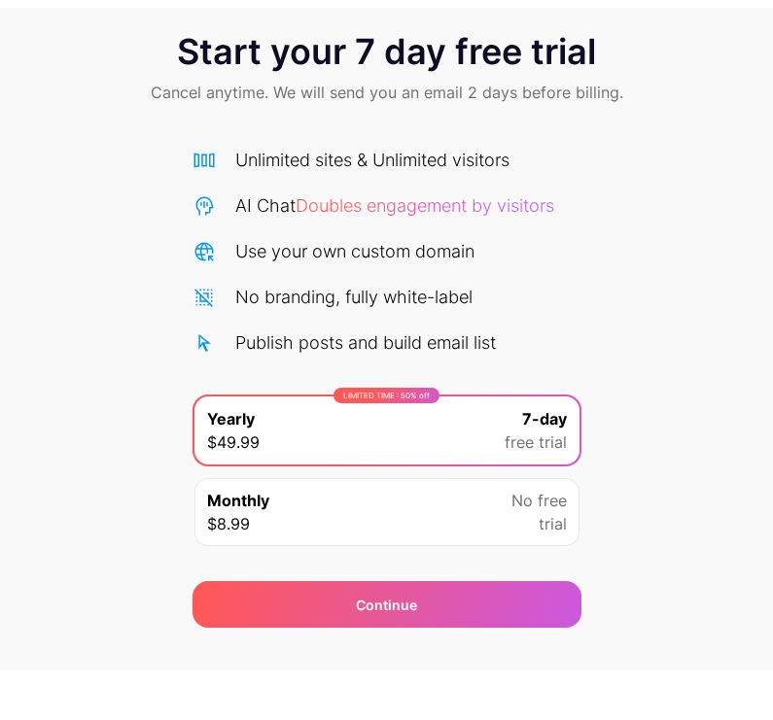
scroll to position [26, 0]
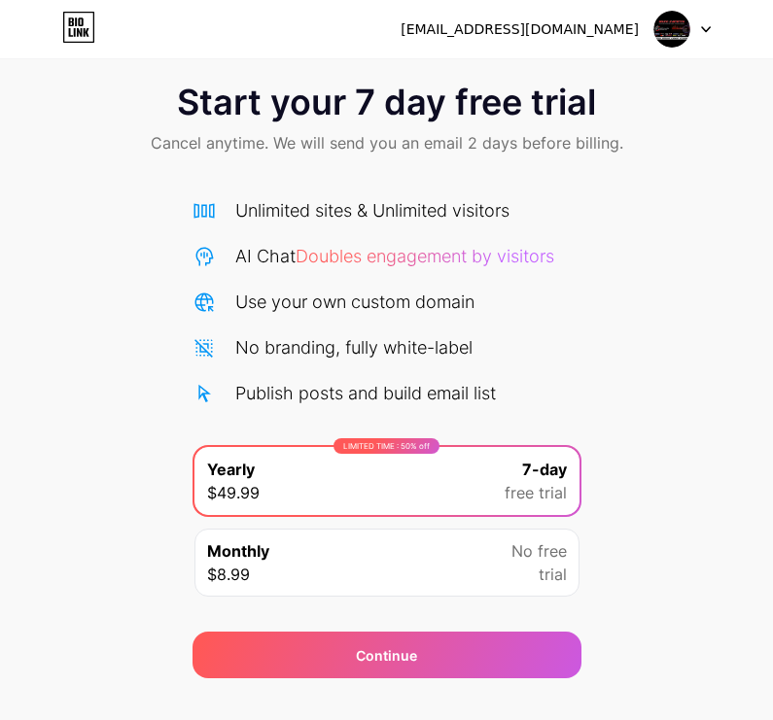
click at [493, 513] on div "LIMITED TIME : 50% off Yearly $49.99 7-day free trial" at bounding box center [386, 481] width 385 height 68
click at [482, 651] on div "Continue" at bounding box center [386, 655] width 389 height 47
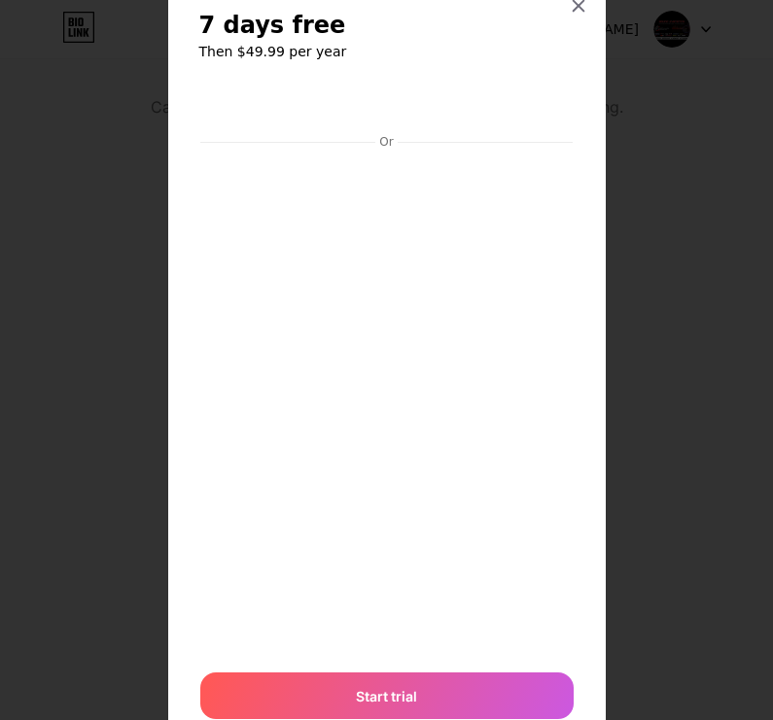
scroll to position [24, 0]
click at [580, 23] on div at bounding box center [578, 6] width 35 height 35
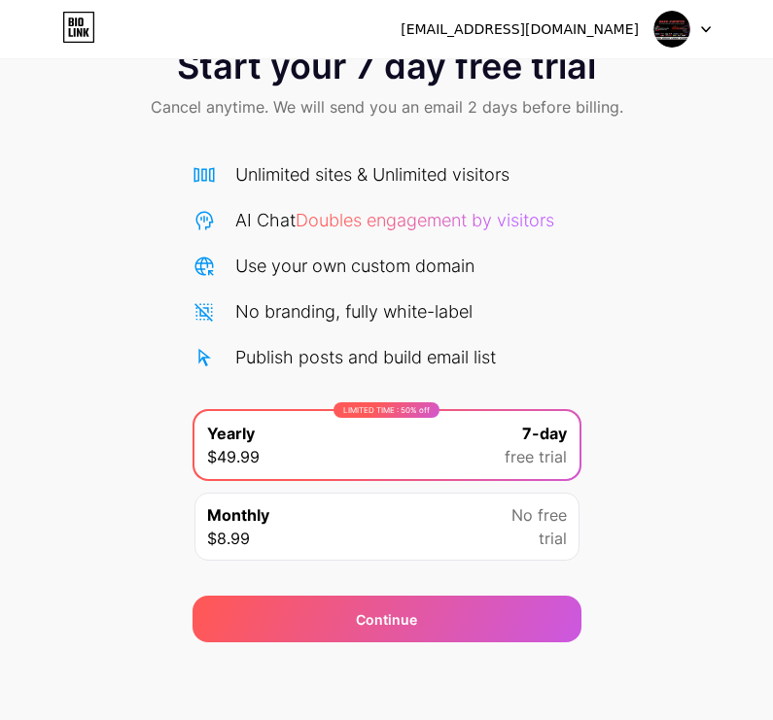
scroll to position [0, 0]
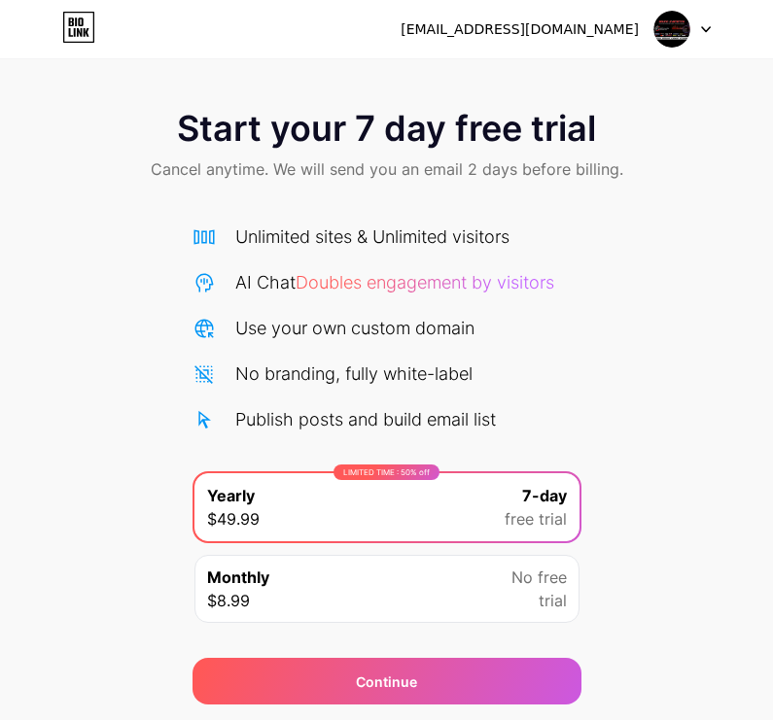
click at [683, 36] on img at bounding box center [671, 29] width 37 height 37
click at [635, 217] on div "Start your 7 day free trial Cancel anytime. We will send you an email 2 days be…" at bounding box center [386, 396] width 773 height 615
click at [594, 34] on div "[EMAIL_ADDRESS][DOMAIN_NAME]" at bounding box center [519, 29] width 238 height 20
